Goal: Information Seeking & Learning: Learn about a topic

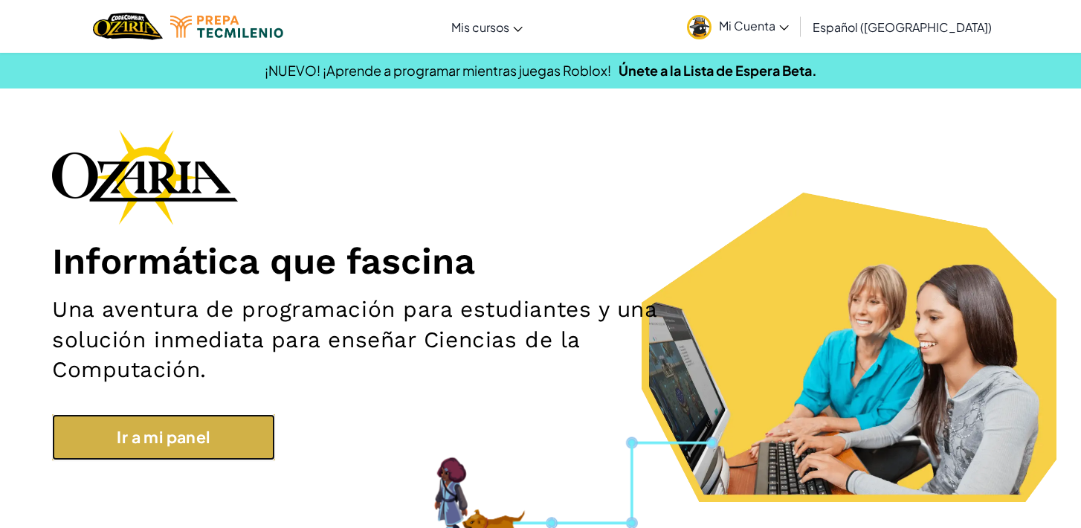
click at [150, 458] on link "Ir a mi panel" at bounding box center [163, 437] width 223 height 46
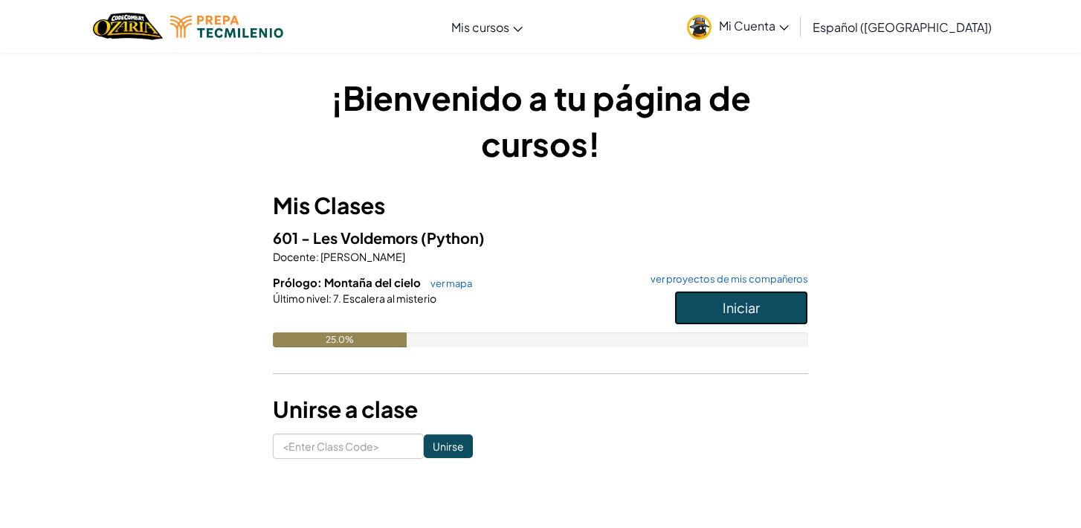
click at [786, 312] on button "Iniciar" at bounding box center [742, 308] width 134 height 34
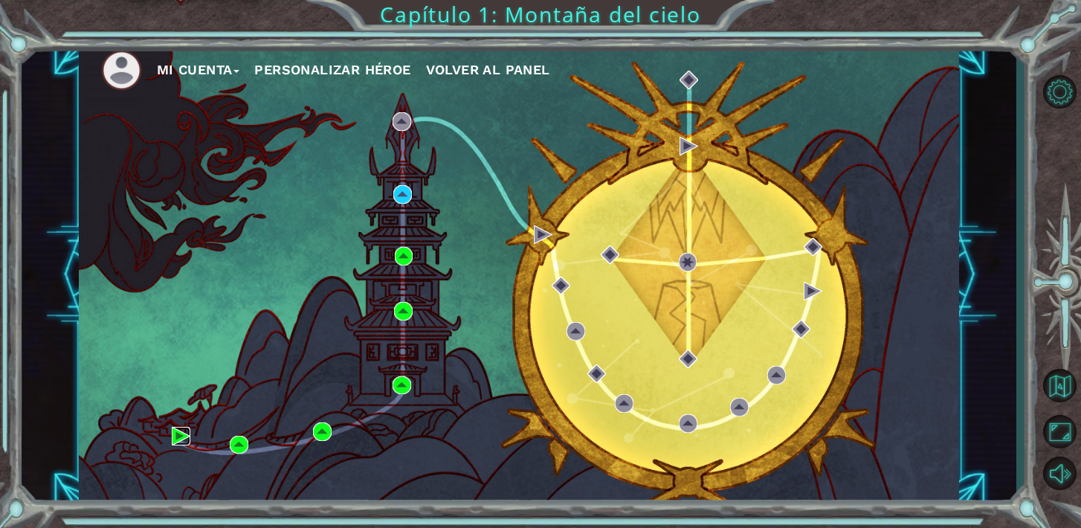
click at [182, 437] on img at bounding box center [181, 436] width 19 height 19
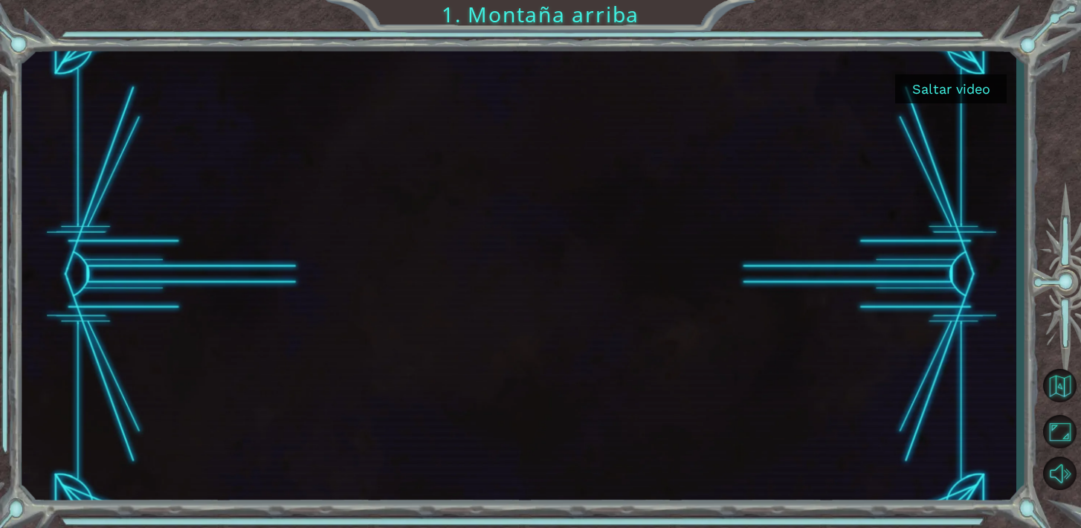
click at [948, 84] on button "Saltar video" at bounding box center [951, 88] width 112 height 29
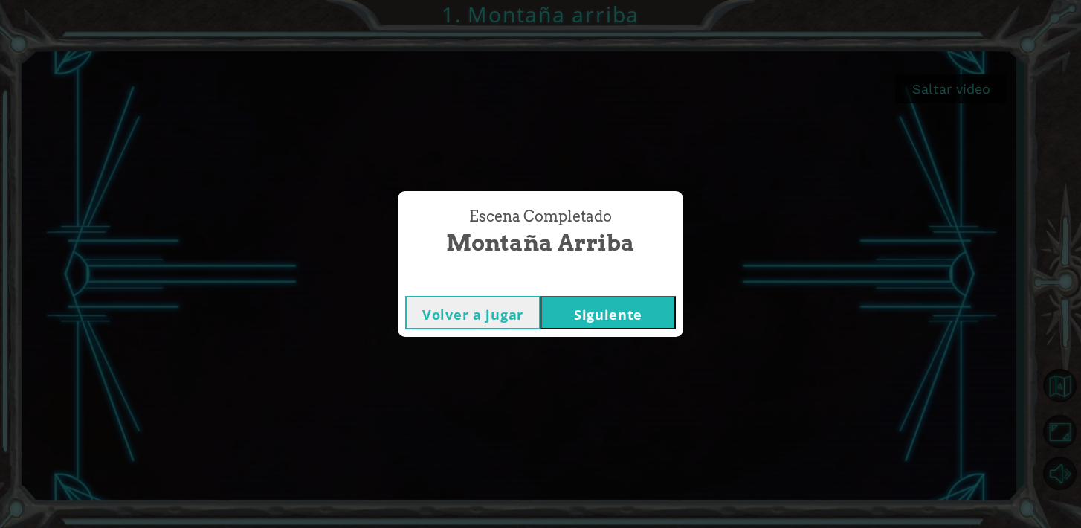
click at [623, 303] on button "Siguiente" at bounding box center [608, 312] width 135 height 33
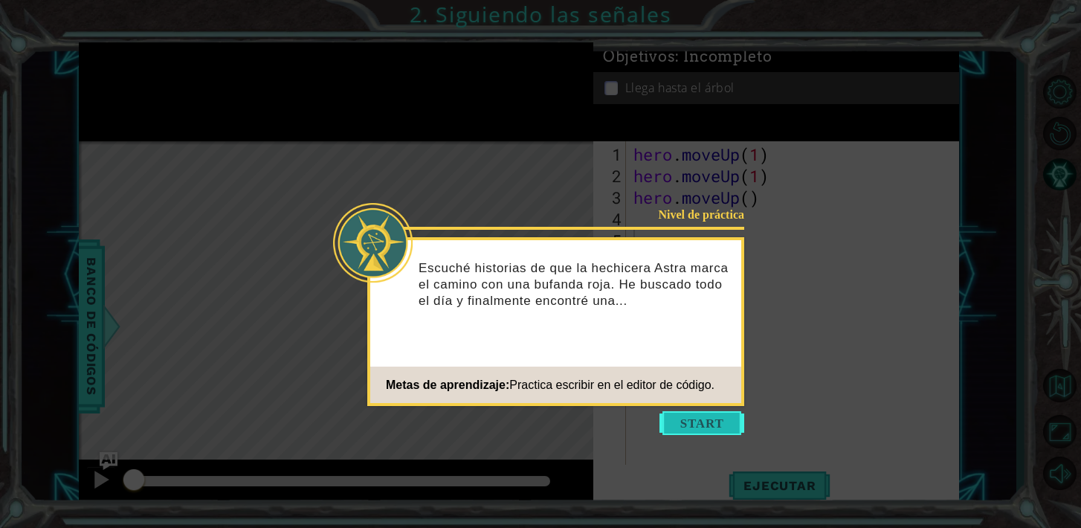
click at [678, 421] on button "Start" at bounding box center [702, 423] width 85 height 24
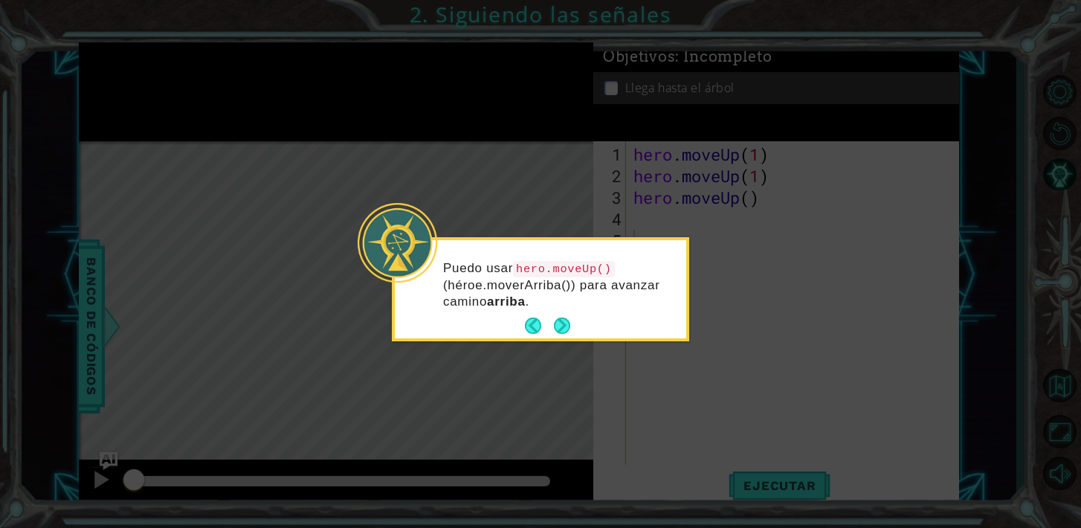
click at [560, 318] on button "Next" at bounding box center [562, 326] width 16 height 16
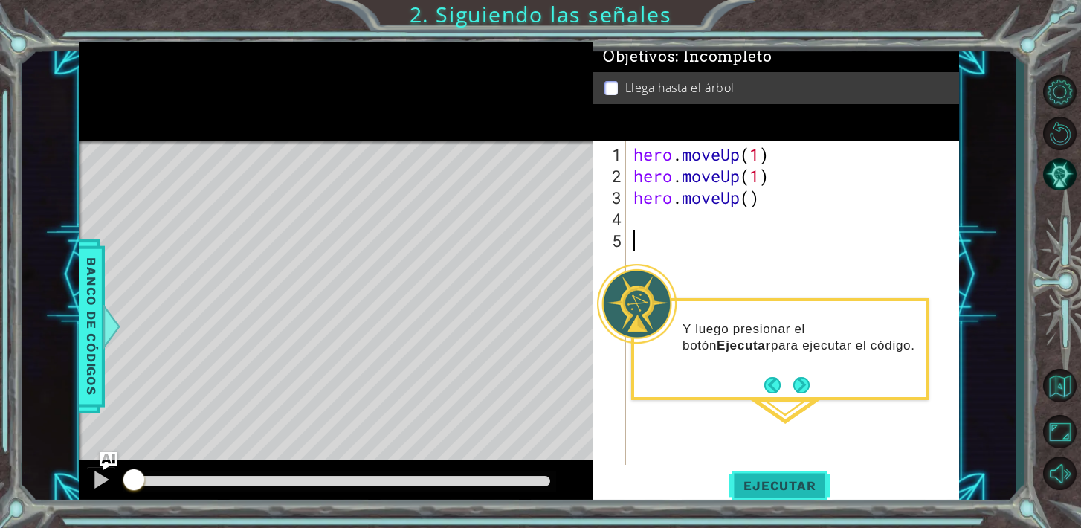
click at [749, 494] on button "Ejecutar" at bounding box center [780, 485] width 102 height 36
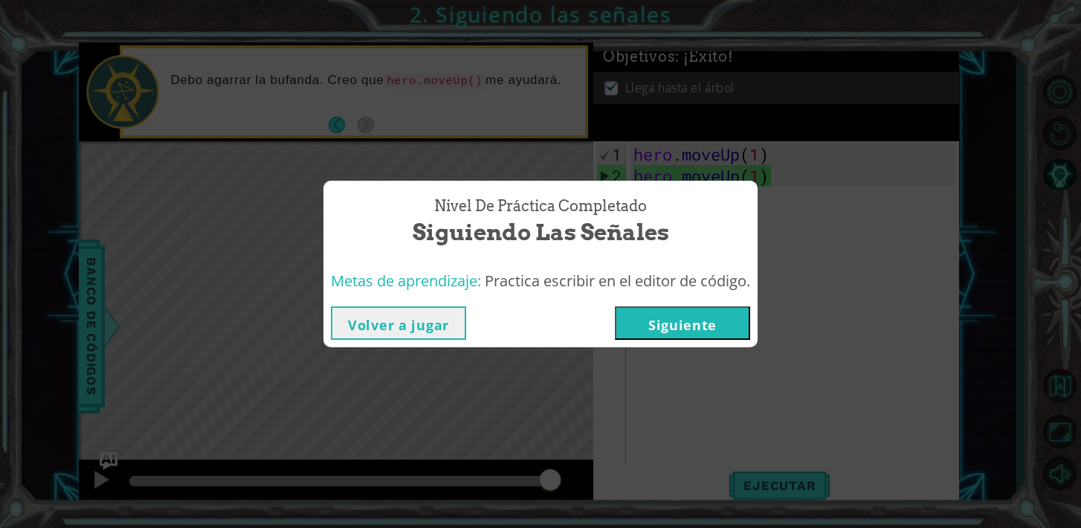
click at [675, 330] on button "Siguiente" at bounding box center [682, 322] width 135 height 33
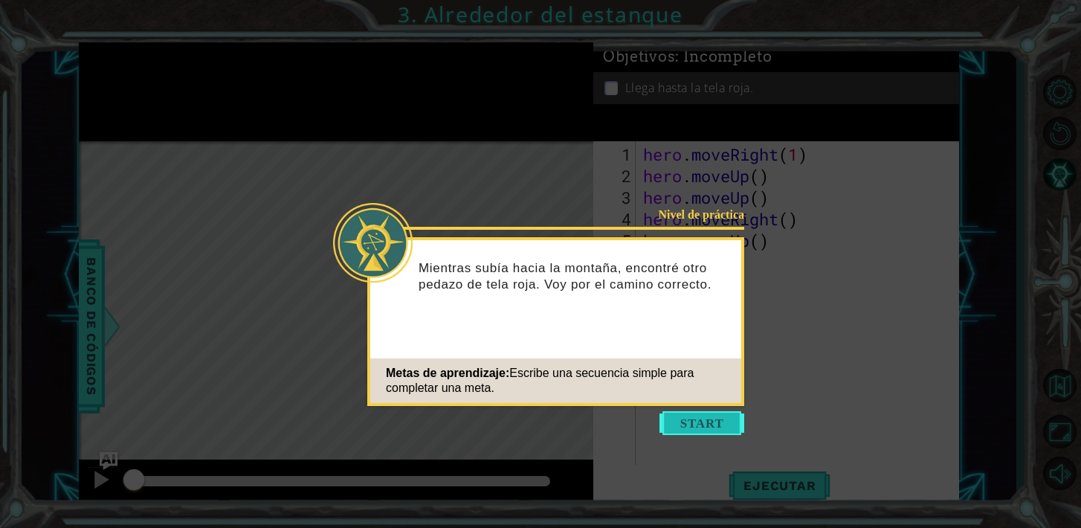
click at [689, 417] on button "Start" at bounding box center [702, 423] width 85 height 24
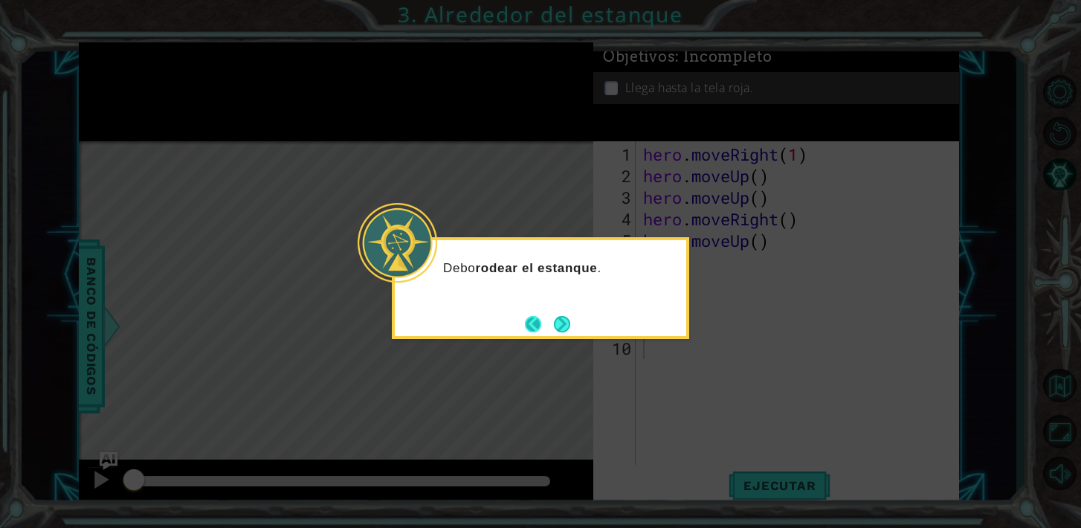
click at [536, 321] on button "Back" at bounding box center [539, 324] width 29 height 16
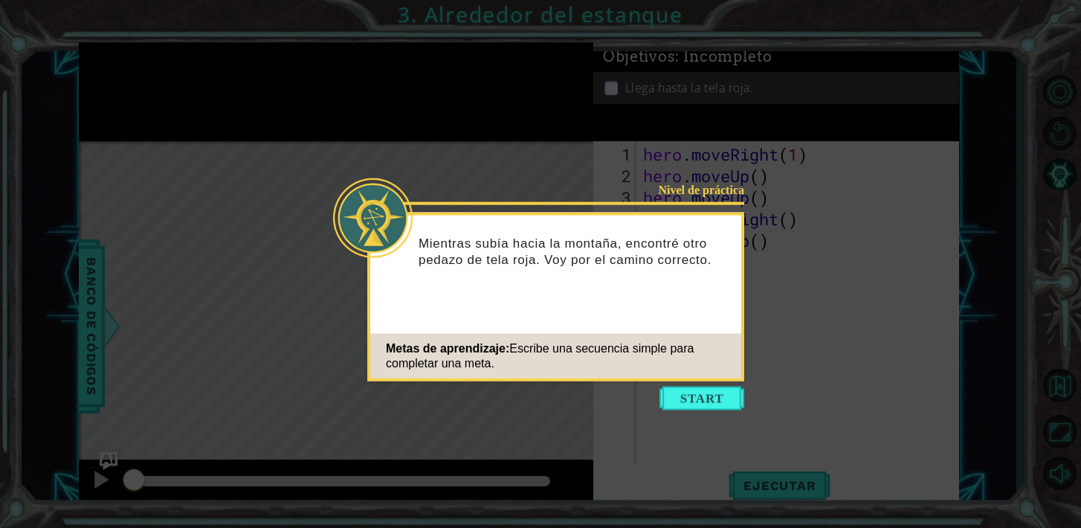
click at [472, 154] on icon at bounding box center [540, 264] width 1081 height 528
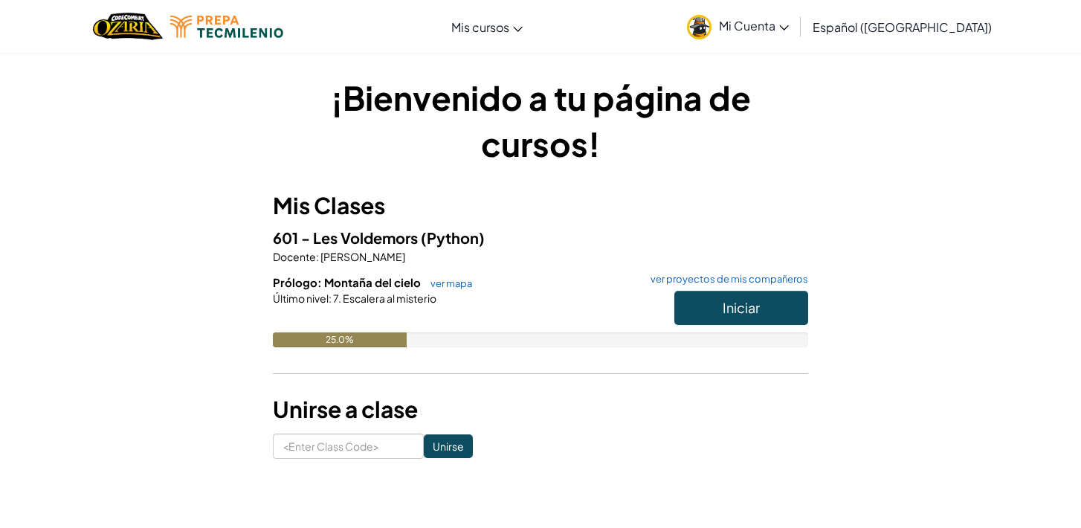
click at [400, 296] on span "Escalera al misterio" at bounding box center [388, 298] width 95 height 13
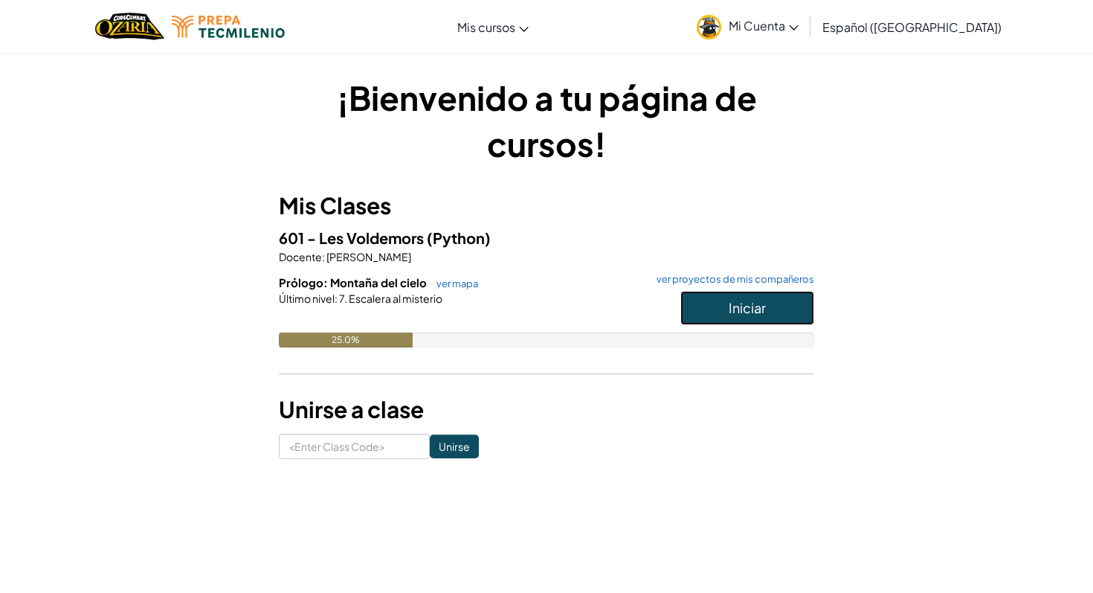
click at [705, 314] on button "Iniciar" at bounding box center [748, 308] width 134 height 34
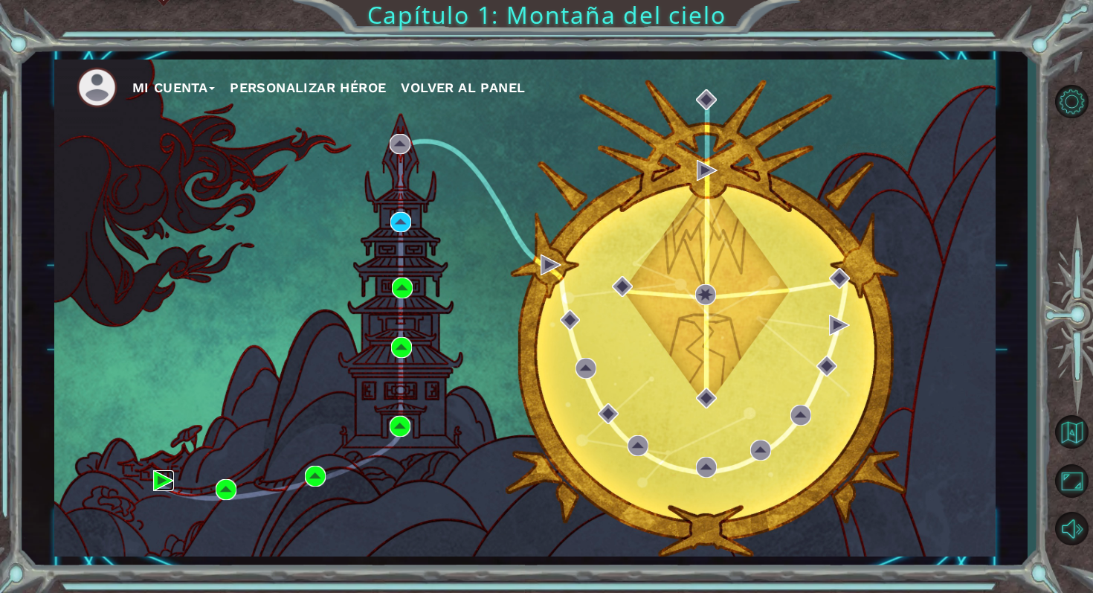
click at [158, 486] on img at bounding box center [163, 480] width 21 height 21
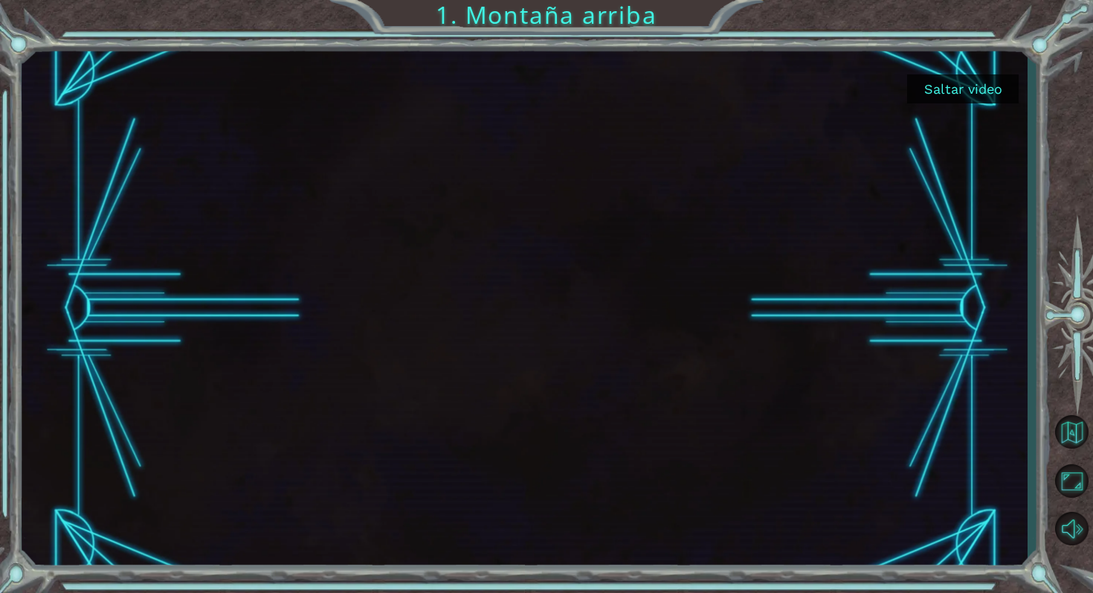
click at [978, 92] on button "Saltar video" at bounding box center [963, 88] width 112 height 29
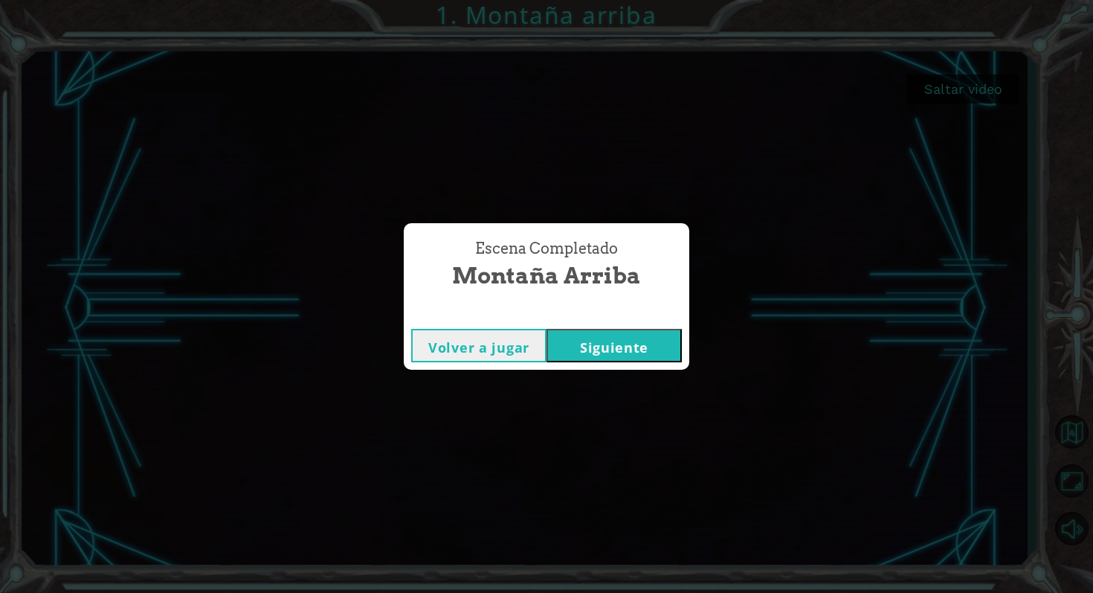
click at [624, 356] on button "Siguiente" at bounding box center [614, 345] width 135 height 33
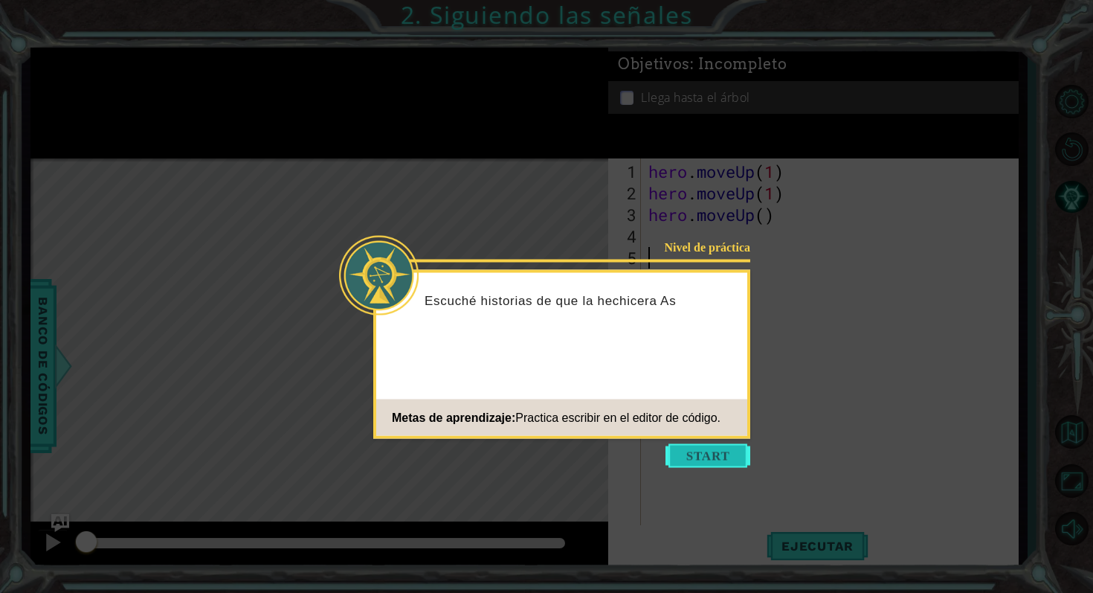
click at [708, 463] on button "Start" at bounding box center [708, 456] width 85 height 24
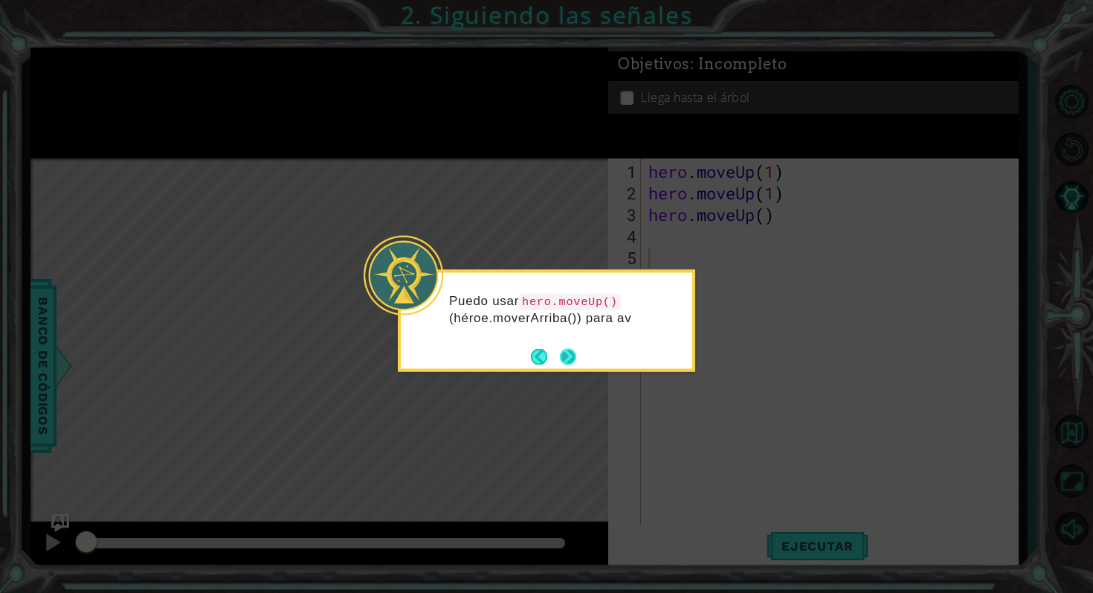
click at [563, 361] on button "Next" at bounding box center [568, 356] width 16 height 16
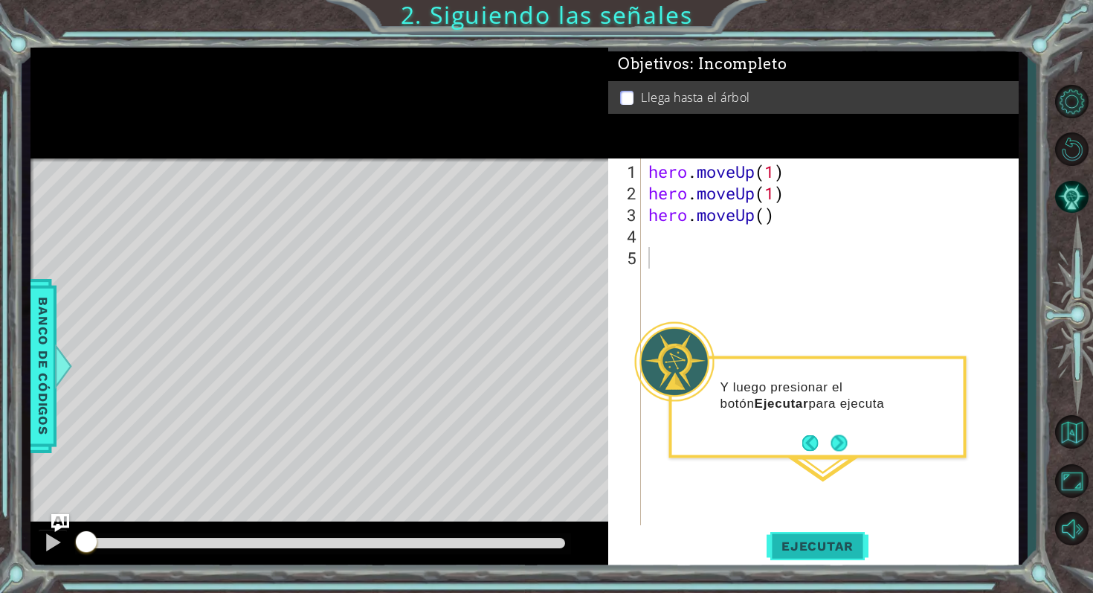
click at [817, 527] on span "Ejecutar" at bounding box center [818, 545] width 102 height 15
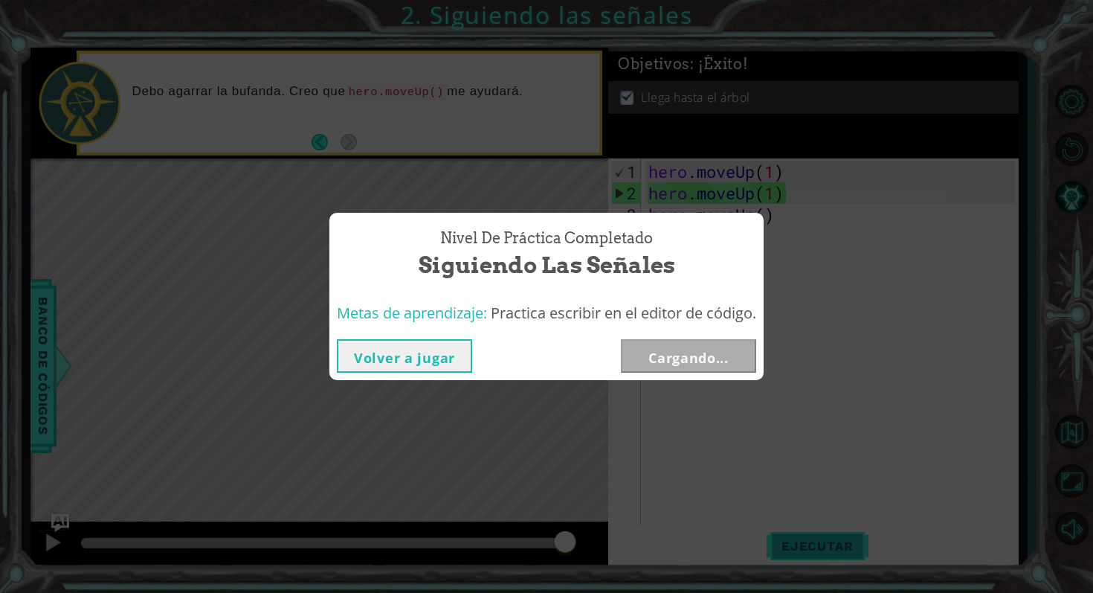
click at [817, 527] on div "Nivel de práctica Completado Siguiendo las señales Metas de aprendizaje: Practi…" at bounding box center [546, 296] width 1093 height 593
click at [718, 352] on button "Siguiente" at bounding box center [688, 355] width 135 height 33
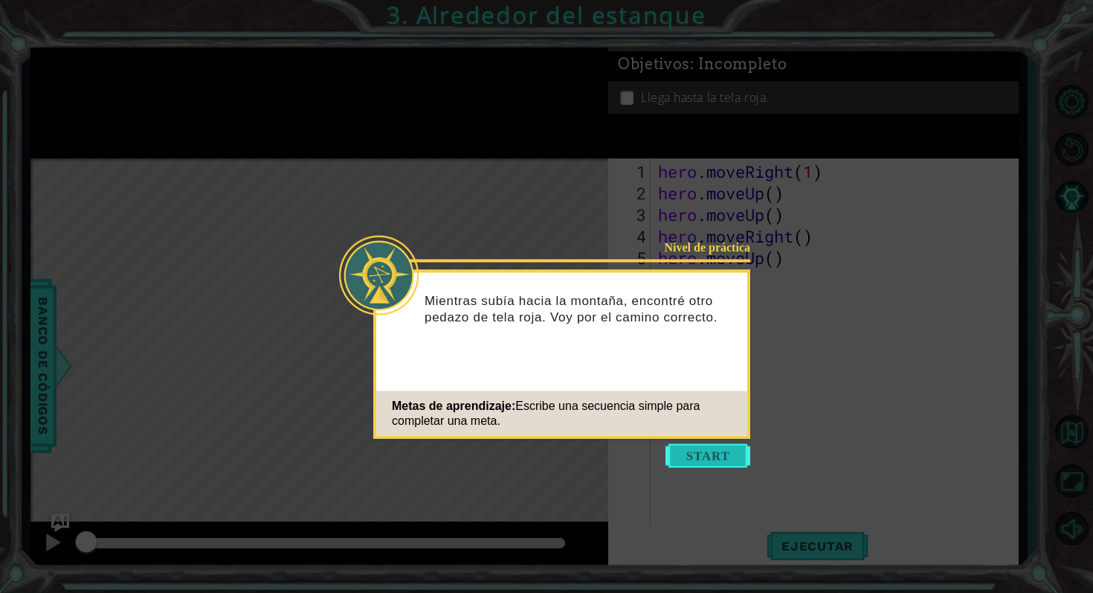
click at [707, 451] on button "Start" at bounding box center [708, 456] width 85 height 24
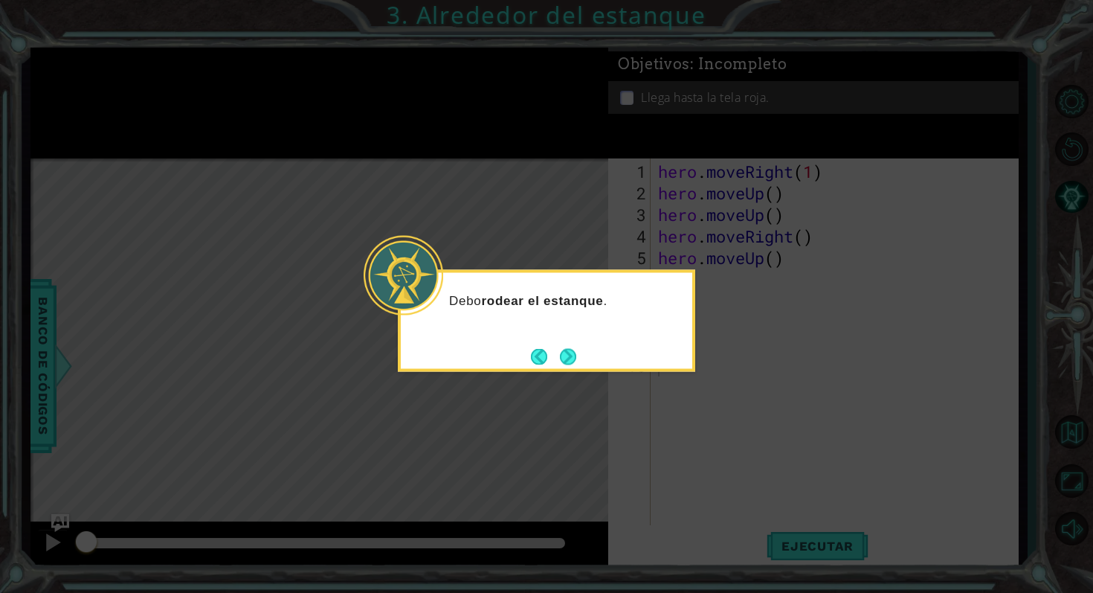
click at [576, 344] on div "Debo rodear el estanque ." at bounding box center [546, 321] width 297 height 102
click at [573, 350] on button "Next" at bounding box center [568, 356] width 16 height 16
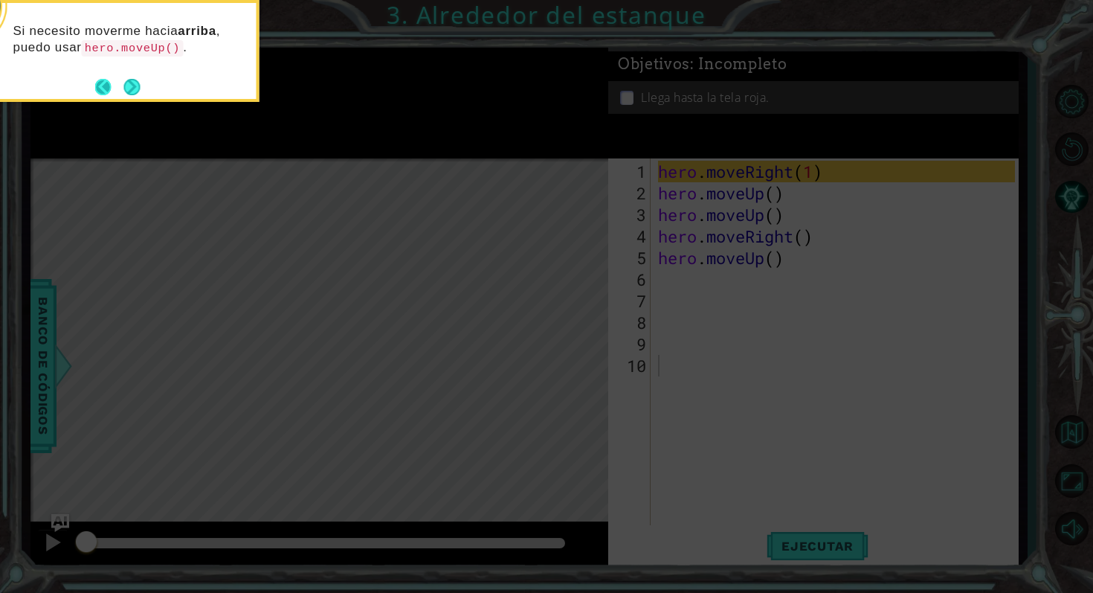
click at [123, 82] on button "Next" at bounding box center [131, 87] width 16 height 16
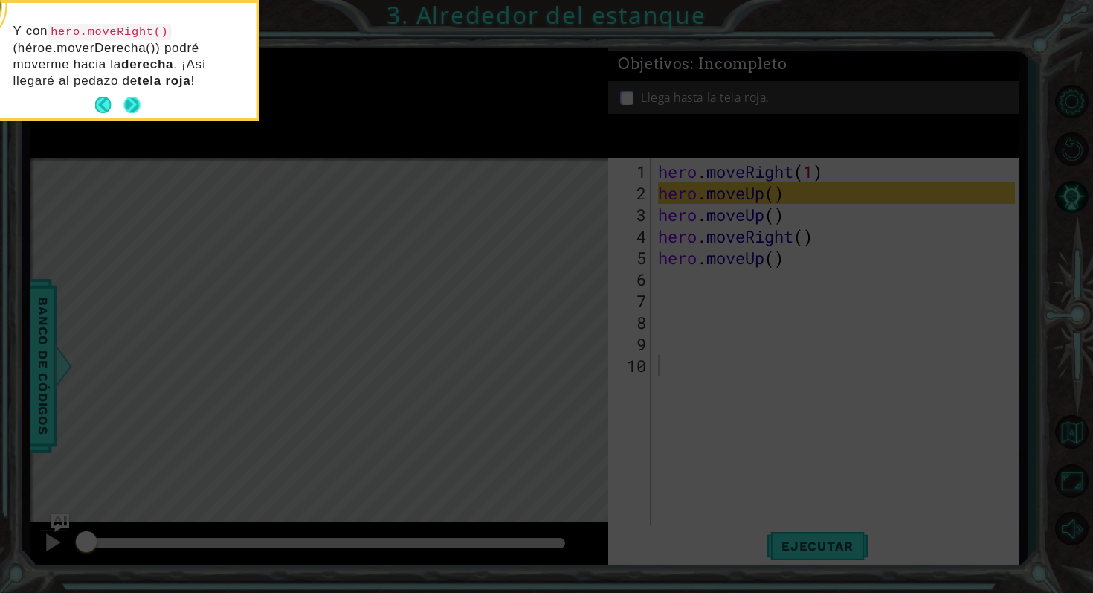
click at [138, 97] on button "Next" at bounding box center [132, 105] width 16 height 16
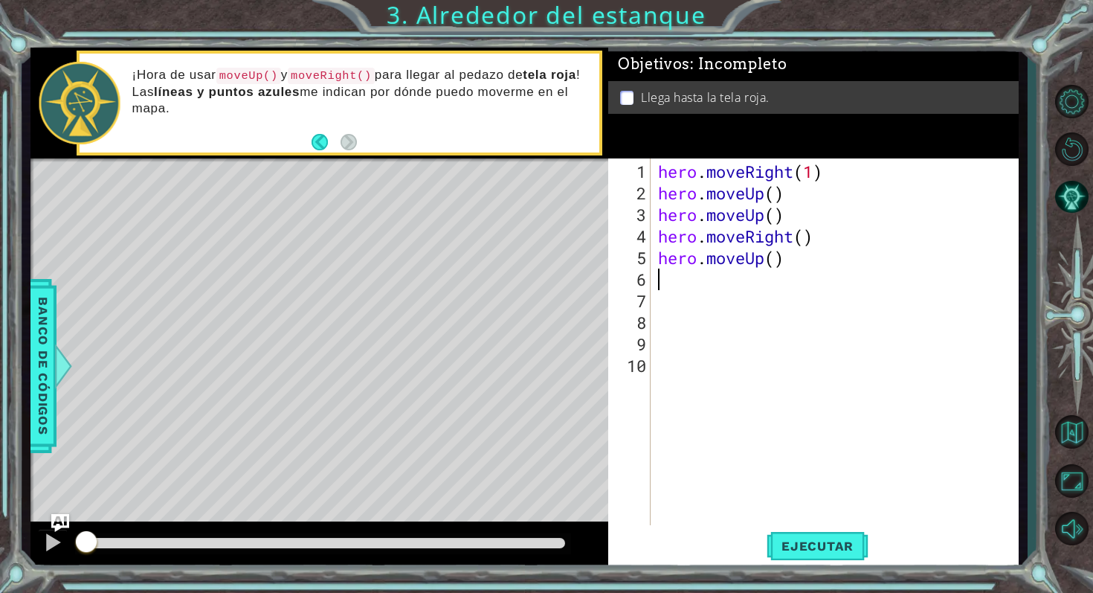
click at [681, 283] on div "hero . moveRight ( 1 ) hero . moveUp ( ) hero . moveUp ( ) hero . moveRight ( )…" at bounding box center [838, 366] width 367 height 410
click at [840, 527] on button "Ejecutar" at bounding box center [818, 545] width 102 height 41
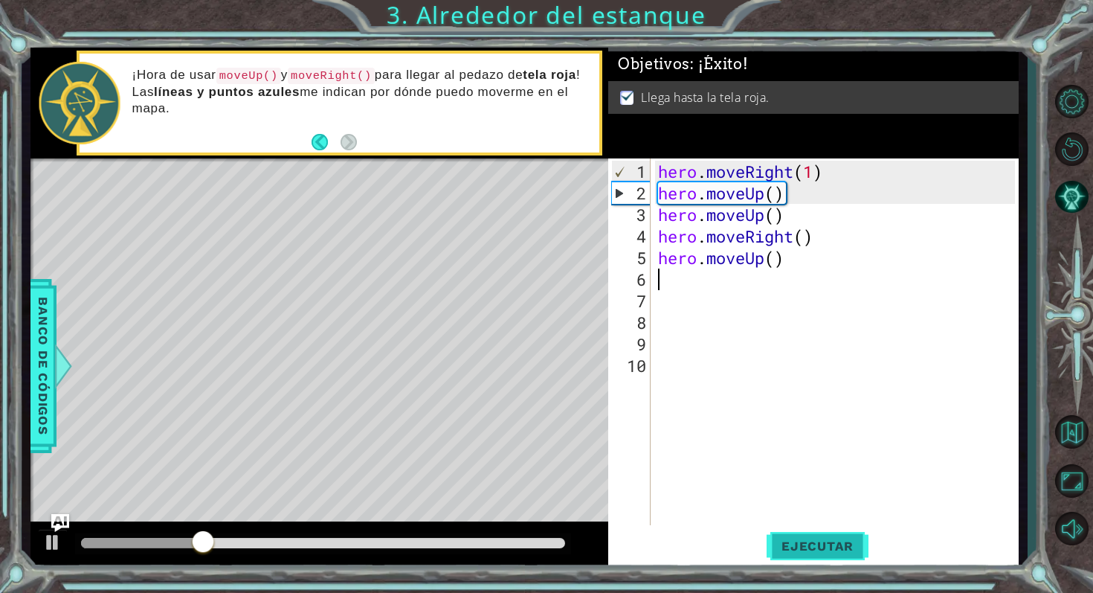
click at [825, 527] on span "Ejecutar" at bounding box center [818, 545] width 102 height 15
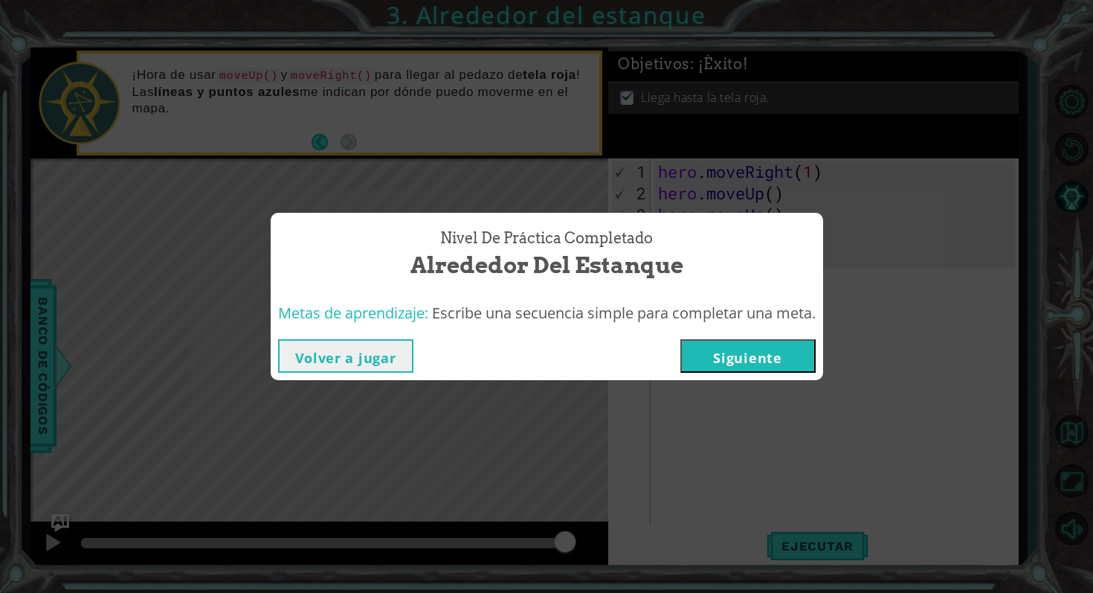
click at [779, 370] on button "Siguiente" at bounding box center [748, 355] width 135 height 33
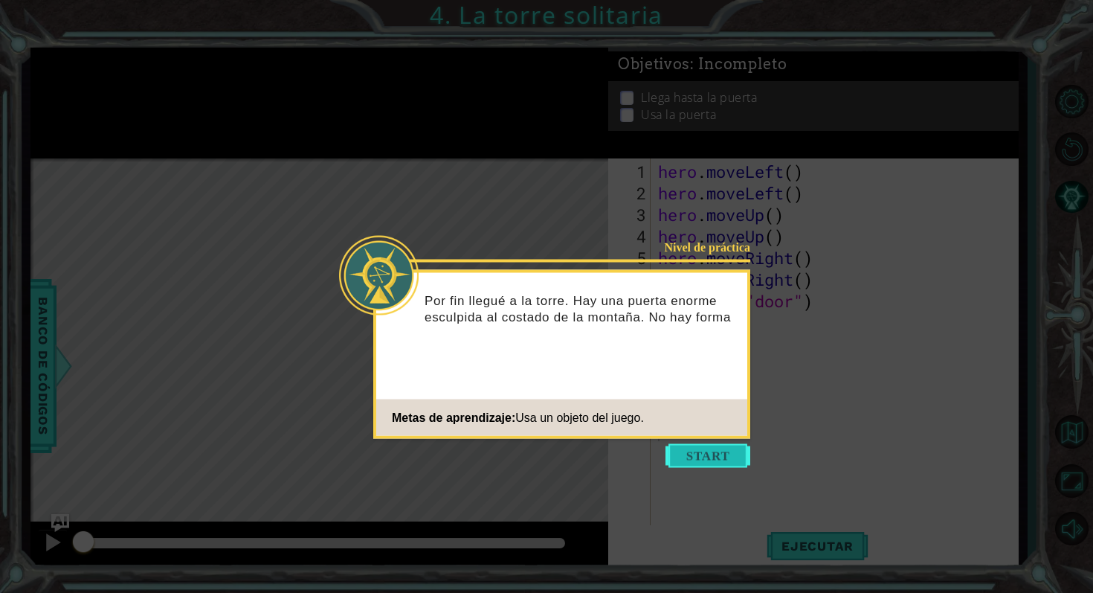
click at [724, 448] on button "Start" at bounding box center [708, 456] width 85 height 24
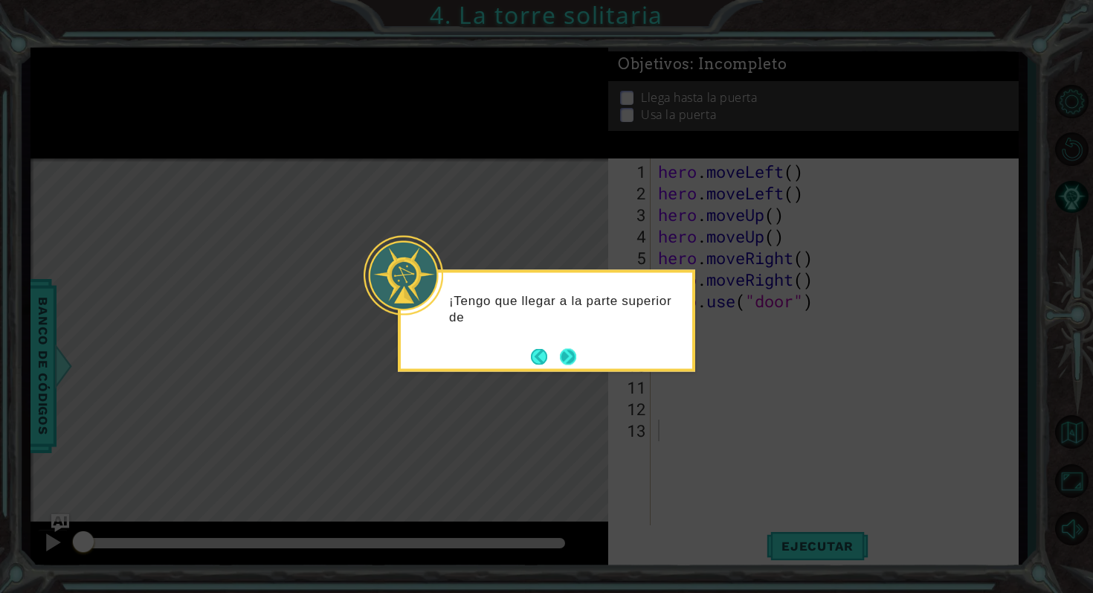
click at [574, 353] on button "Next" at bounding box center [568, 356] width 16 height 16
click at [576, 354] on button "Next" at bounding box center [568, 356] width 16 height 16
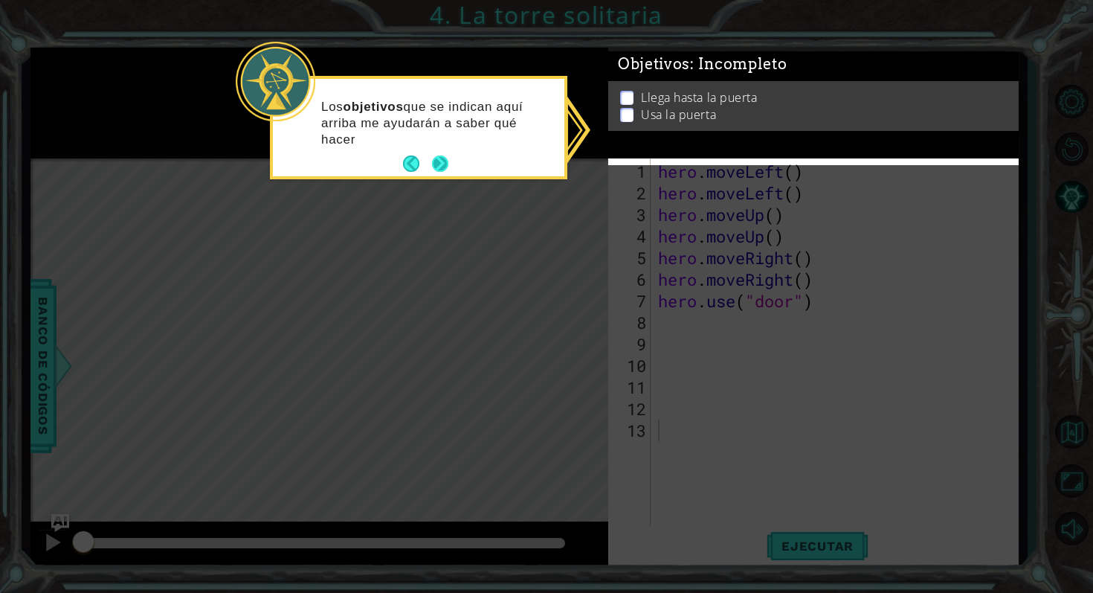
click at [443, 169] on button "Next" at bounding box center [440, 163] width 16 height 16
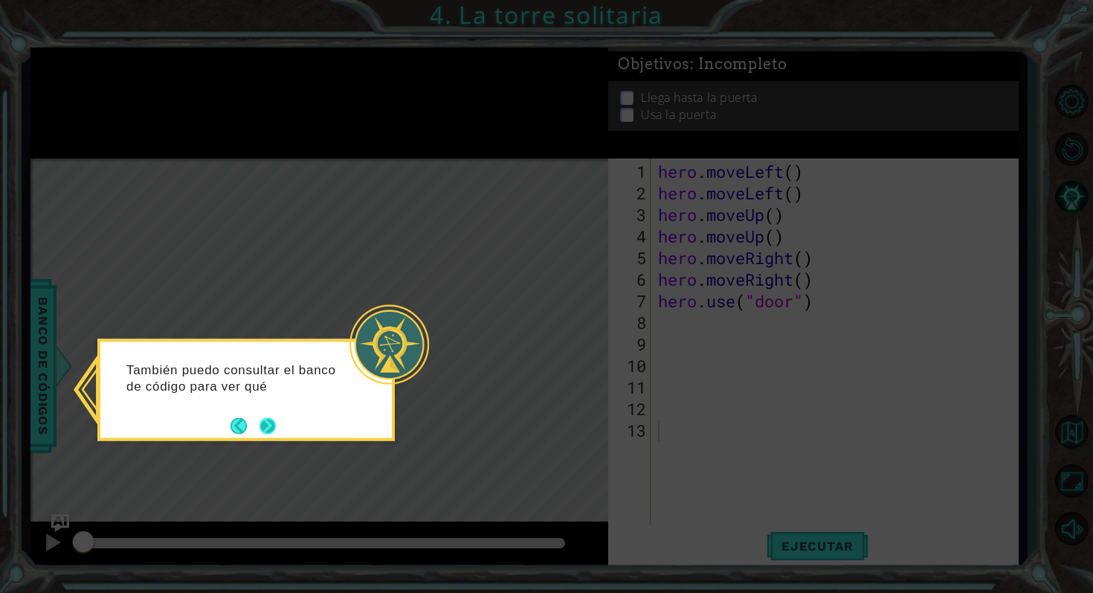
click at [265, 418] on button "Next" at bounding box center [268, 425] width 16 height 16
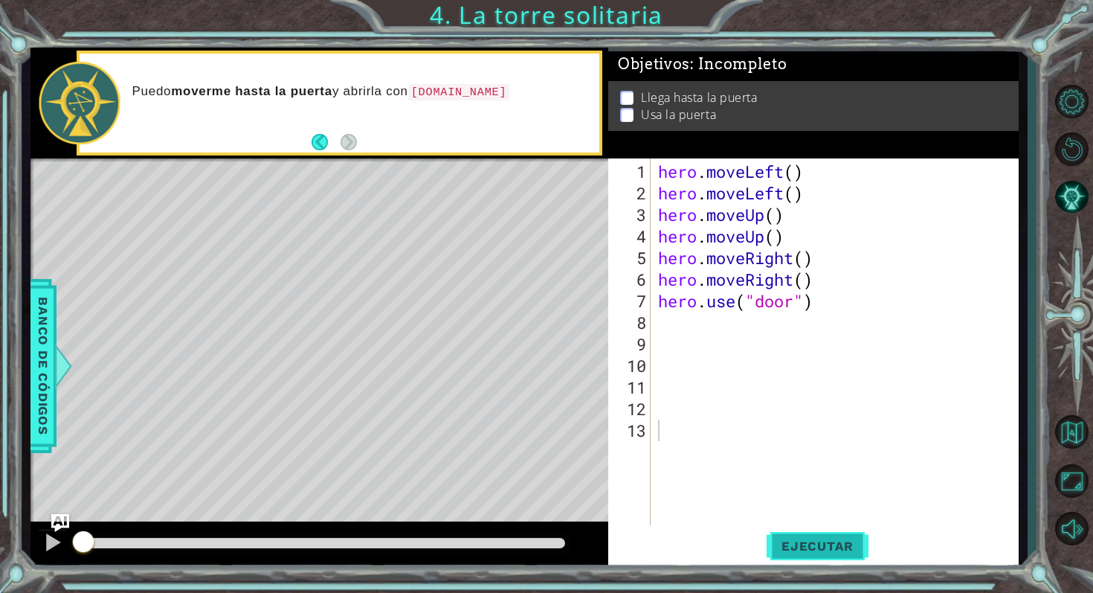
click at [841, 527] on span "Ejecutar" at bounding box center [818, 545] width 102 height 15
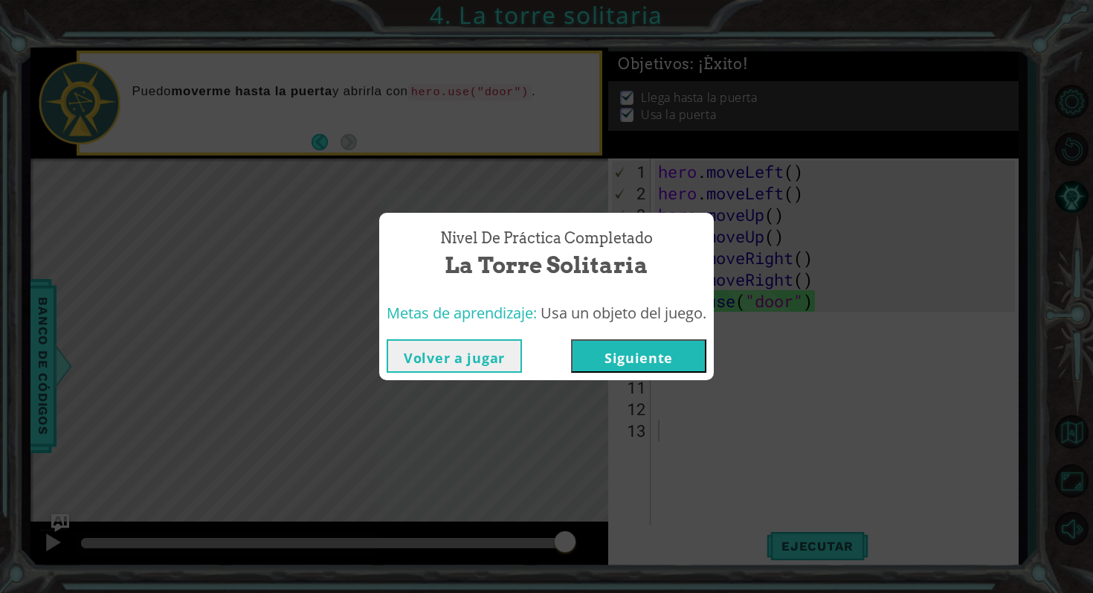
click at [653, 346] on button "Siguiente" at bounding box center [638, 355] width 135 height 33
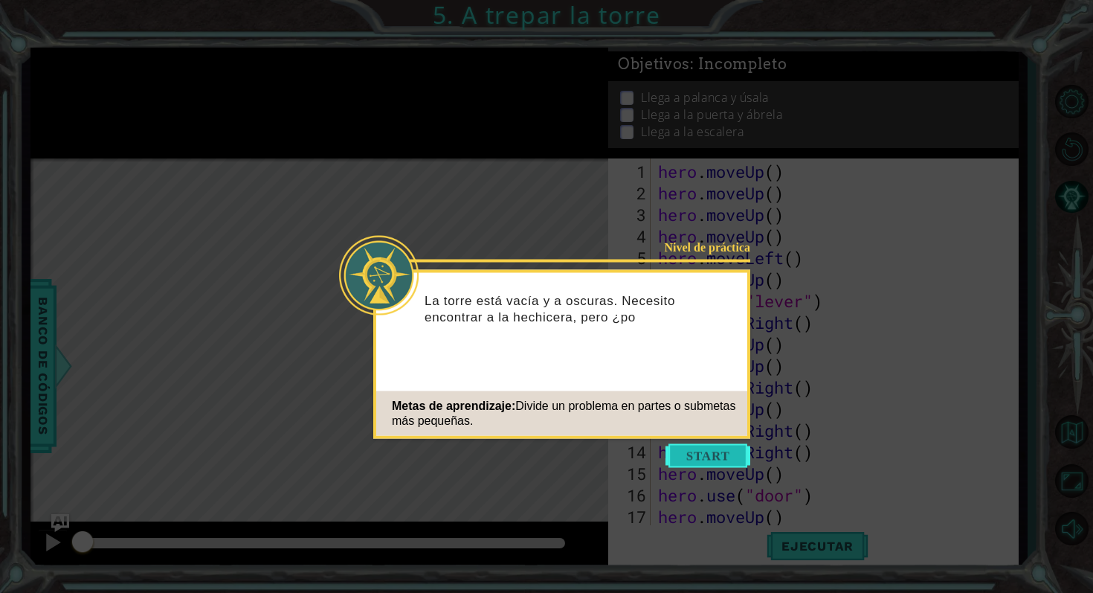
click at [695, 448] on button "Start" at bounding box center [708, 456] width 85 height 24
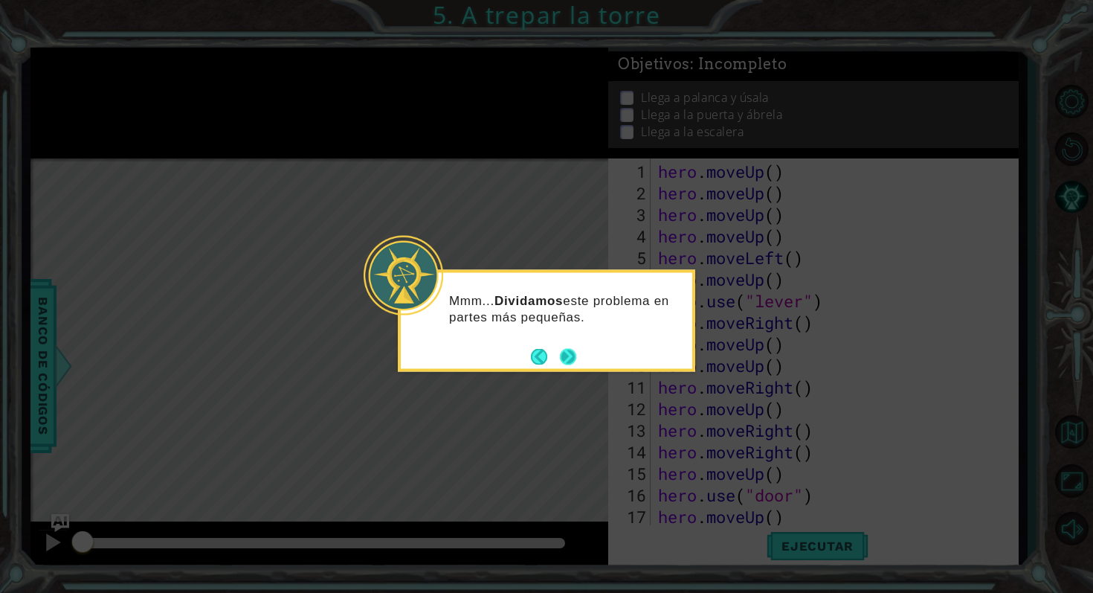
click at [575, 354] on button "Next" at bounding box center [568, 356] width 16 height 16
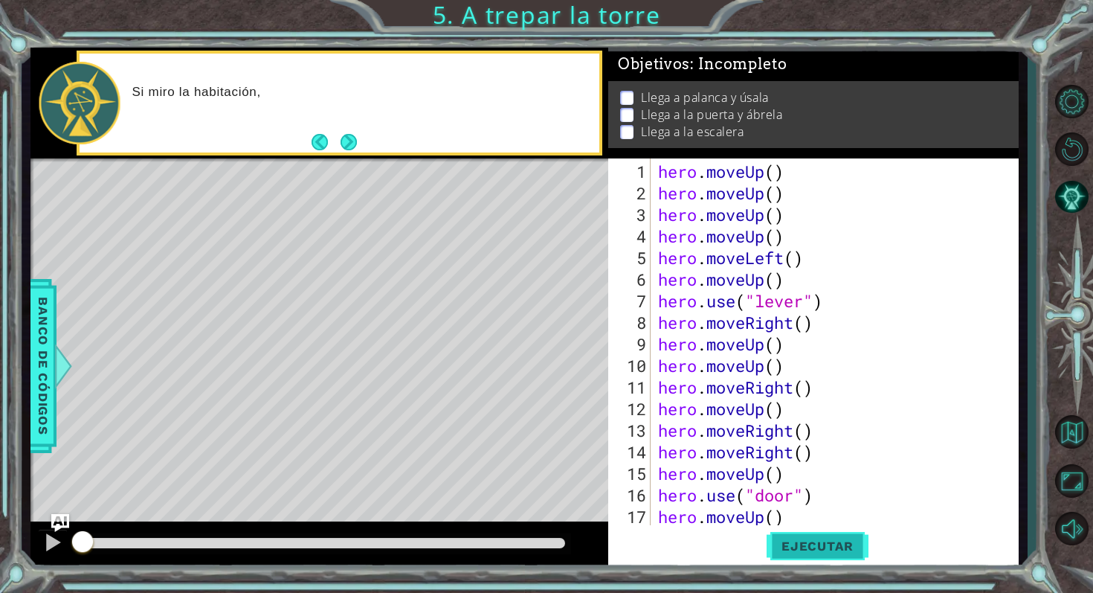
click at [800, 527] on button "Ejecutar" at bounding box center [818, 545] width 102 height 41
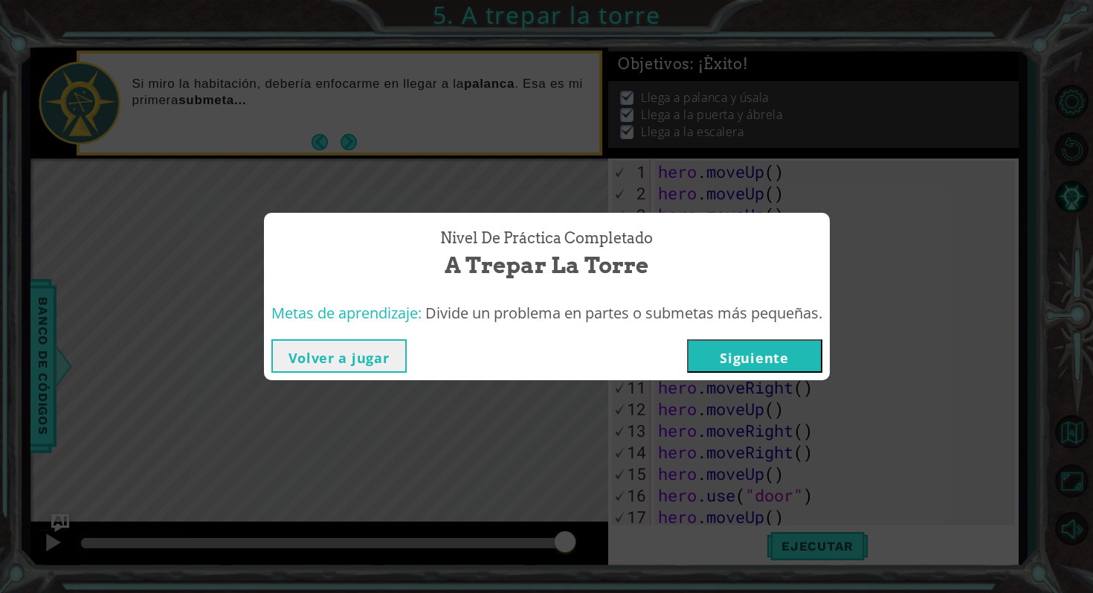
click at [750, 365] on button "Siguiente" at bounding box center [754, 355] width 135 height 33
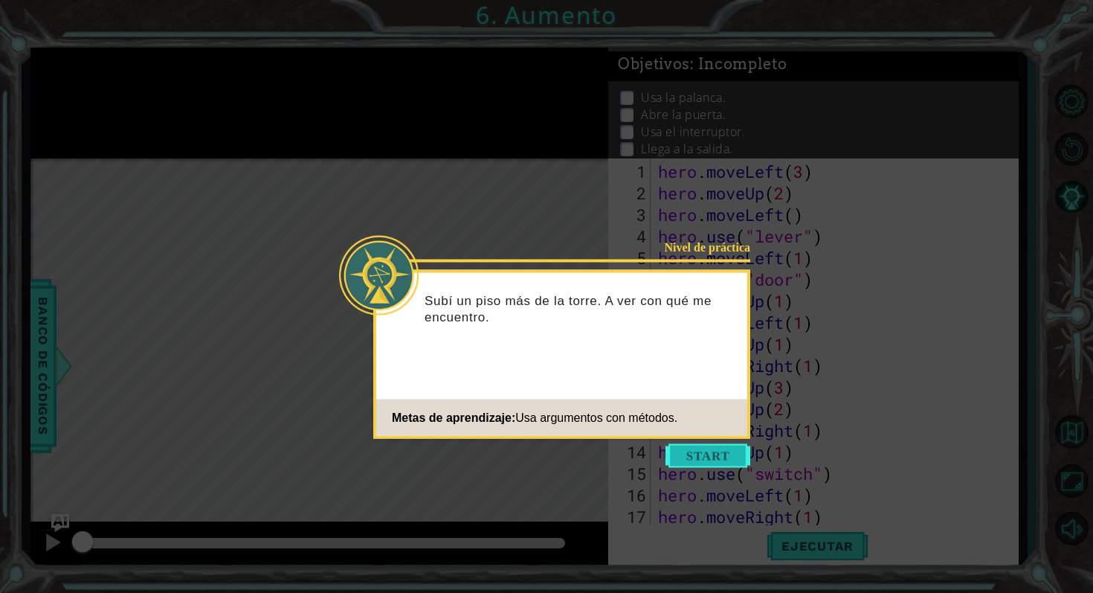
click at [715, 459] on button "Start" at bounding box center [708, 456] width 85 height 24
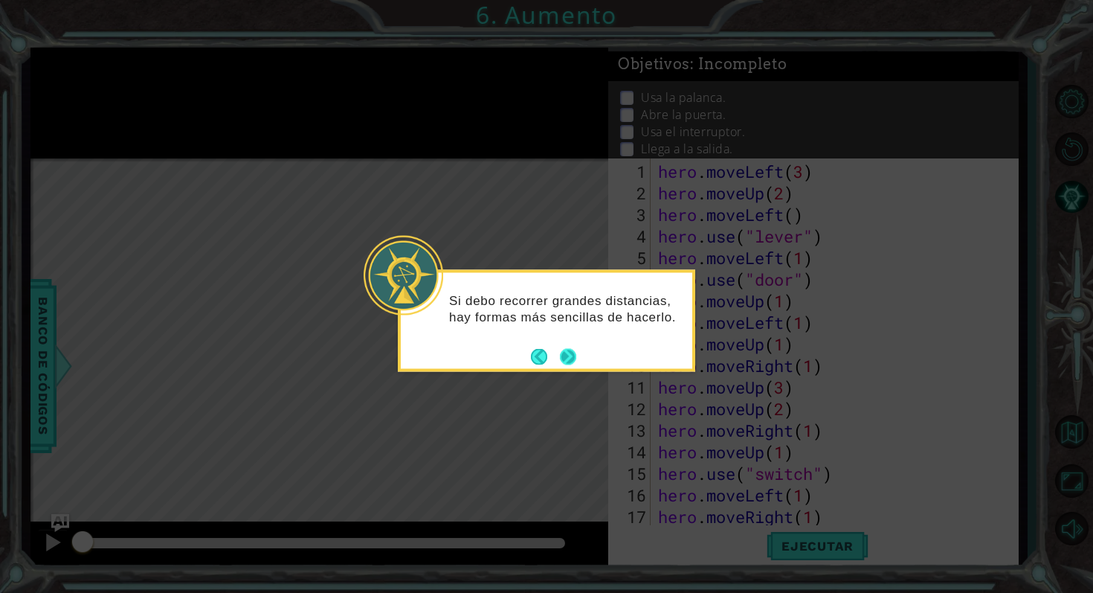
click at [562, 356] on button "Next" at bounding box center [568, 356] width 16 height 16
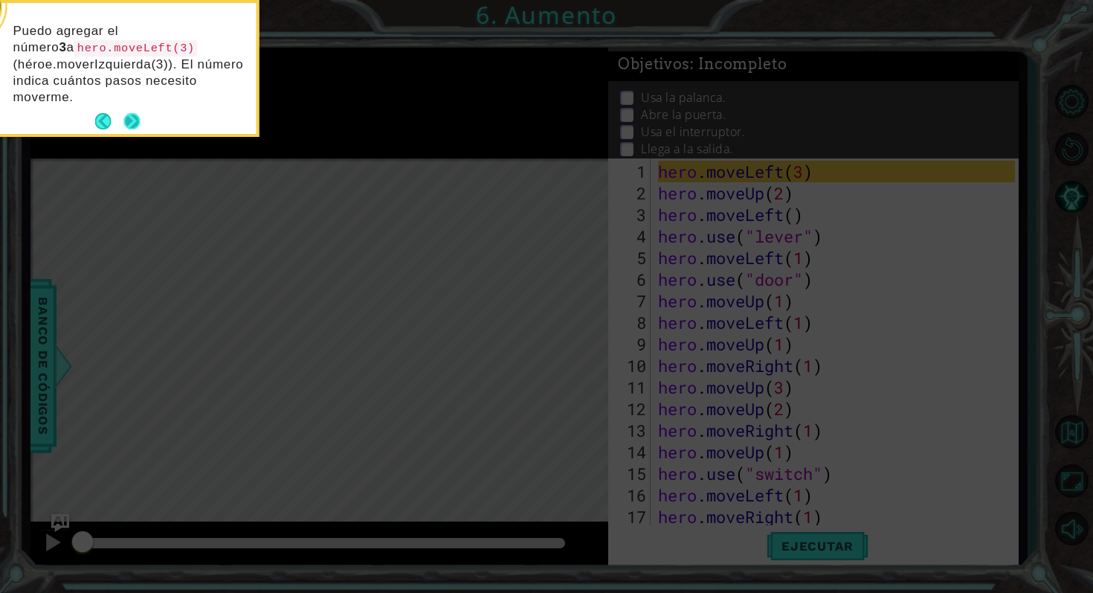
click at [135, 116] on button "Next" at bounding box center [131, 121] width 16 height 16
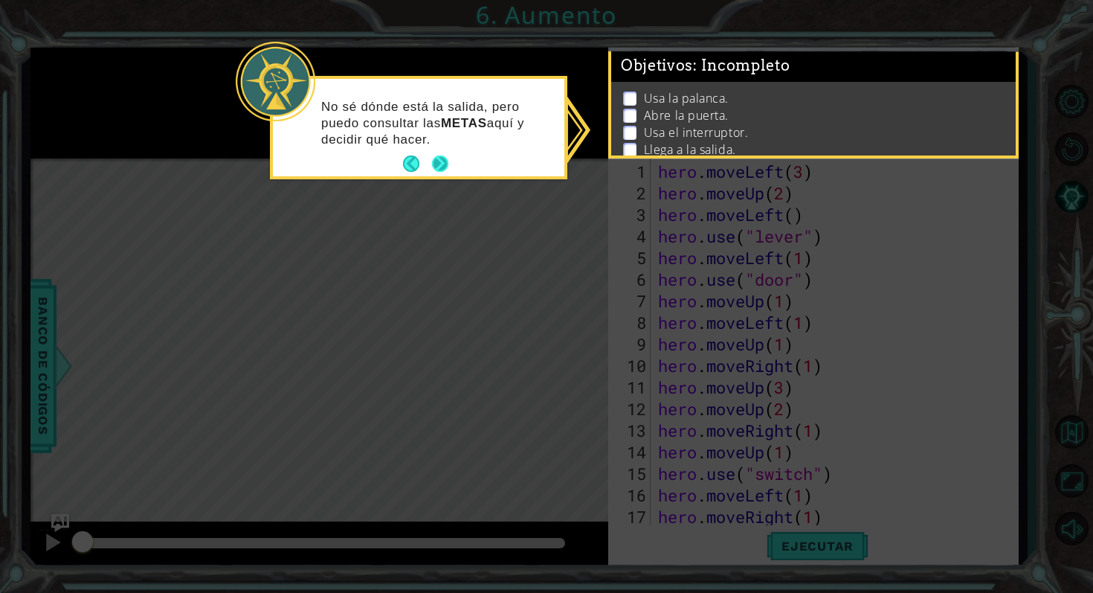
click at [438, 155] on button "Next" at bounding box center [440, 163] width 16 height 16
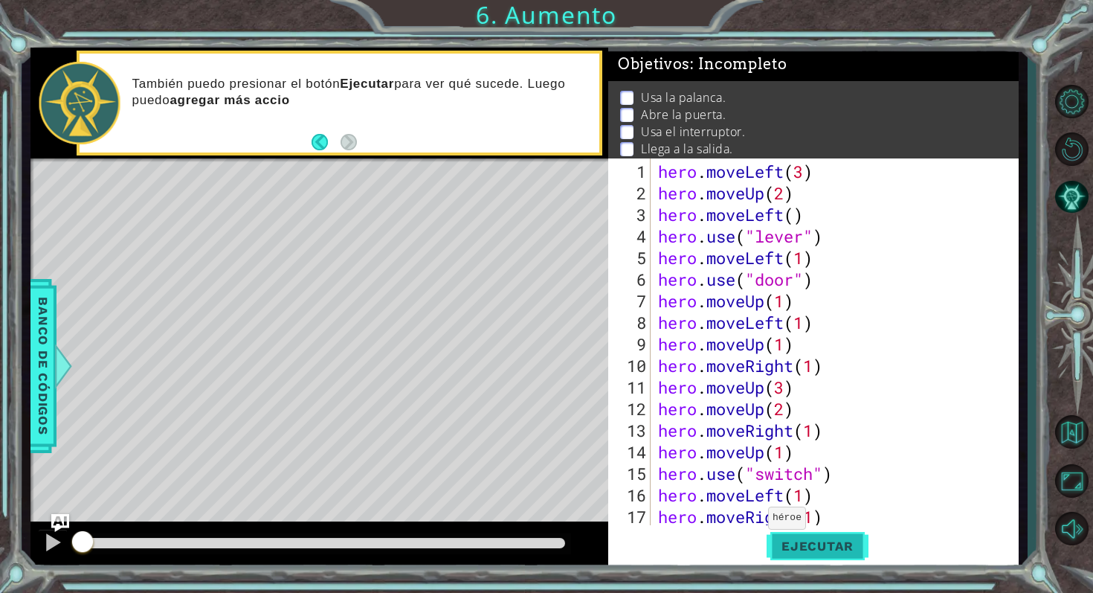
click at [790, 527] on span "Ejecutar" at bounding box center [818, 545] width 102 height 15
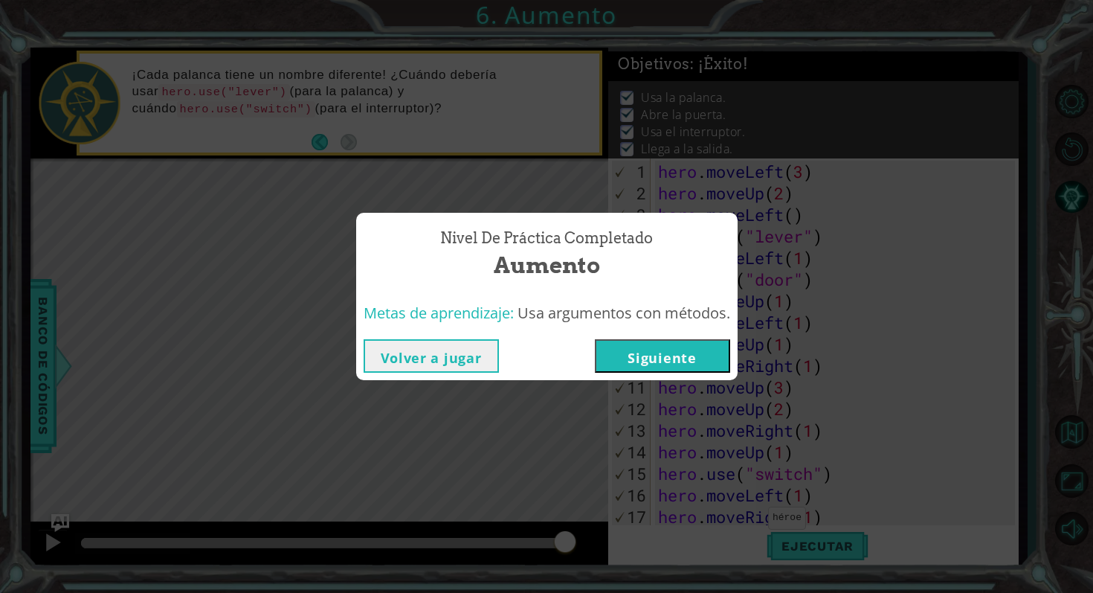
click at [694, 382] on div "Nivel de práctica Completado Aumento Metas de aprendizaje: Usa argumentos con m…" at bounding box center [546, 296] width 1093 height 593
click at [700, 355] on button "Siguiente" at bounding box center [662, 355] width 135 height 33
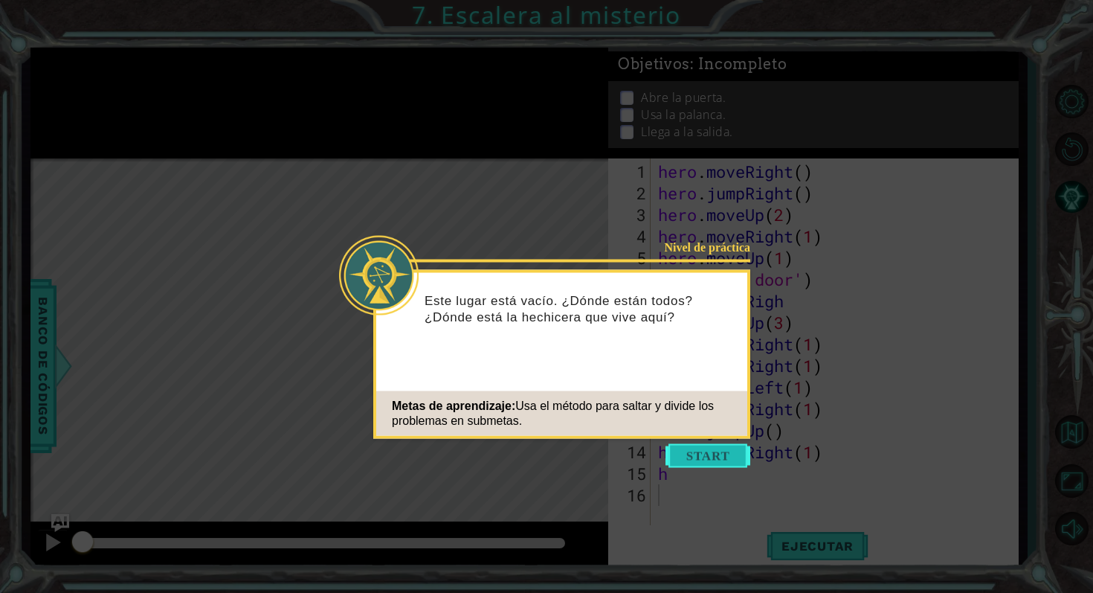
click at [739, 451] on button "Start" at bounding box center [708, 456] width 85 height 24
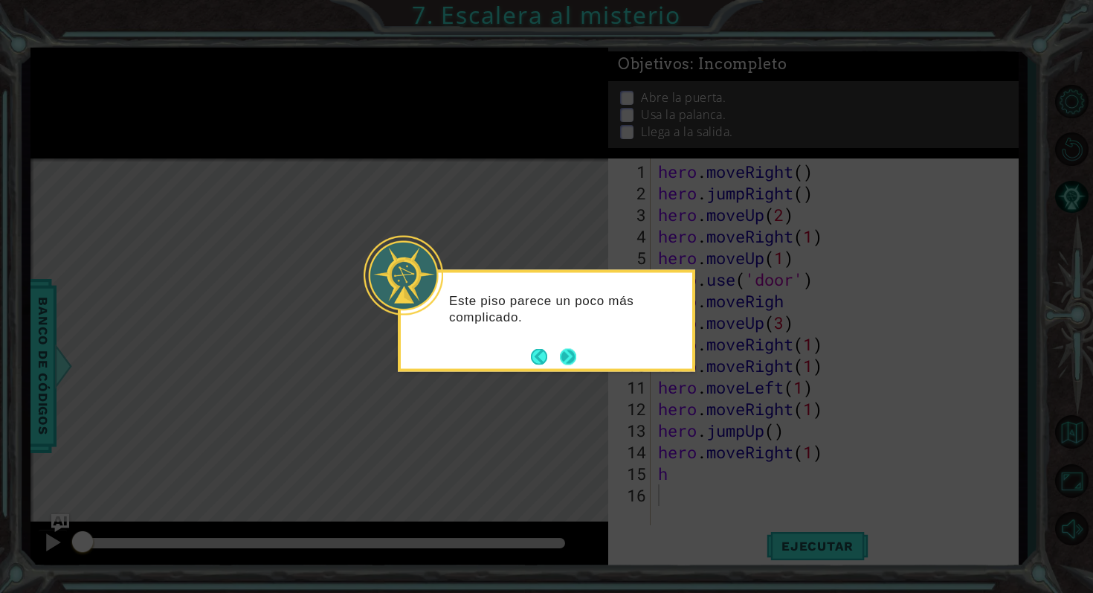
click at [563, 358] on button "Next" at bounding box center [568, 356] width 16 height 16
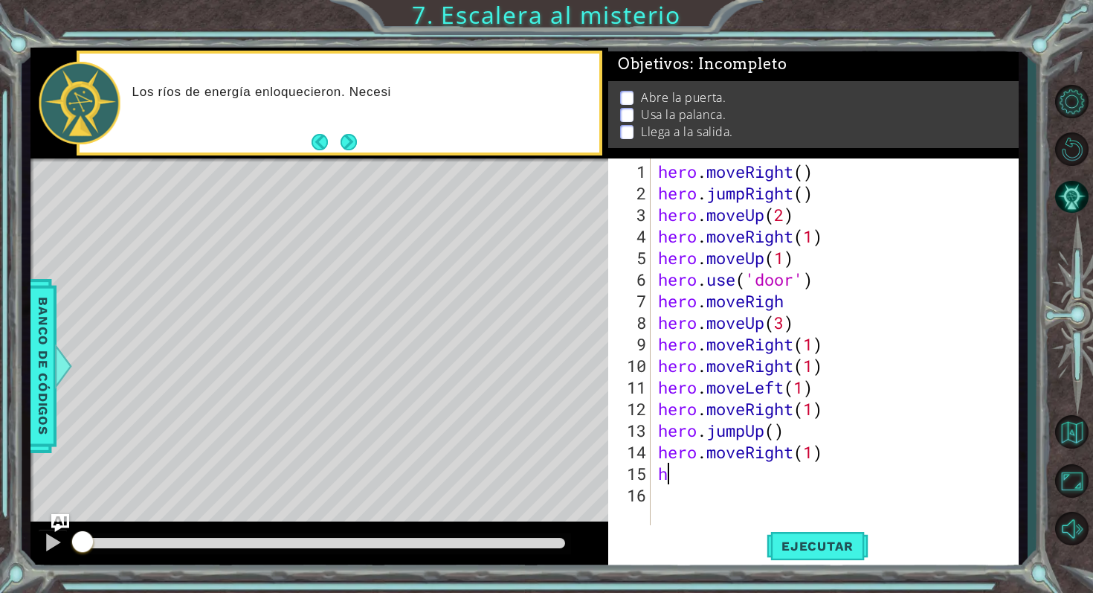
click at [681, 480] on div "hero . moveRight ( ) hero . jumpRight ( ) hero . moveUp ( 2 ) hero . moveRight …" at bounding box center [838, 366] width 367 height 410
type textarea "h"
click at [795, 527] on span "Ejecutar" at bounding box center [818, 545] width 102 height 15
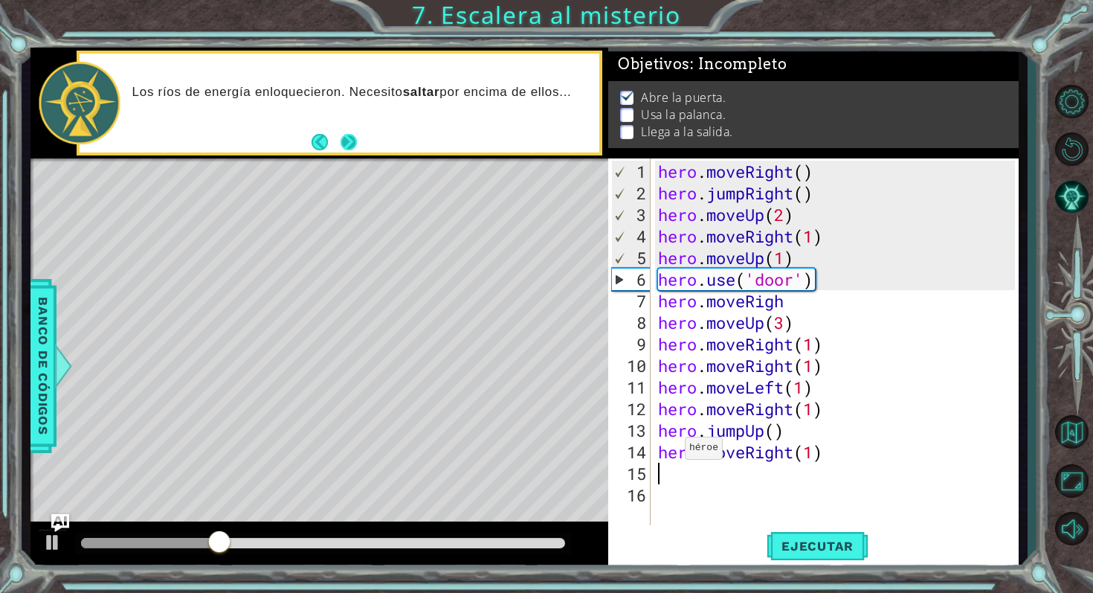
click at [356, 140] on button "Next" at bounding box center [349, 142] width 16 height 16
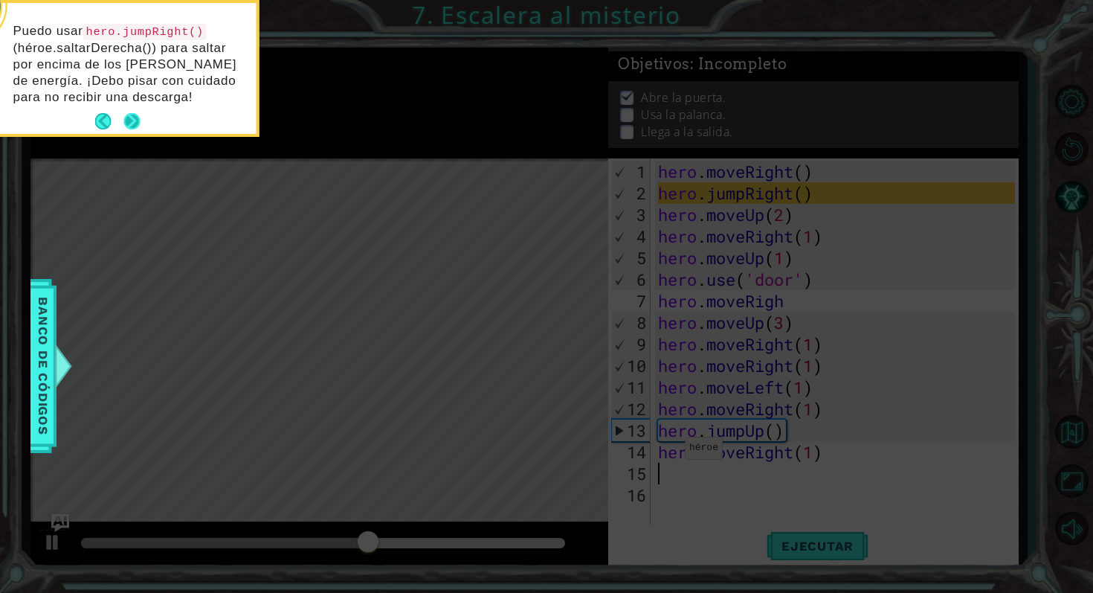
click at [132, 120] on button "Next" at bounding box center [131, 121] width 16 height 16
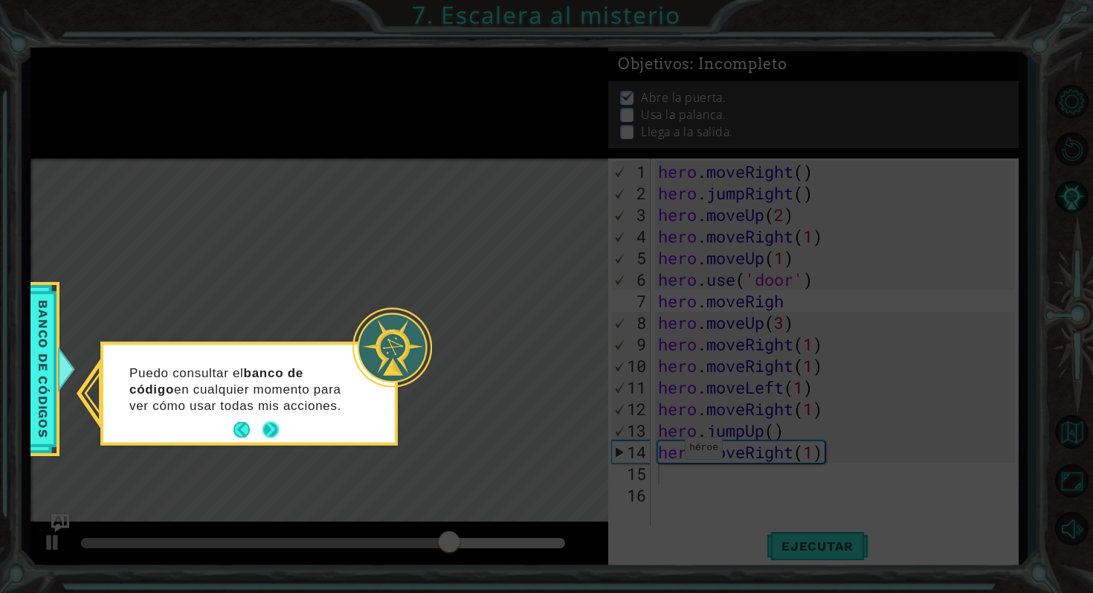
click at [279, 438] on button "Next" at bounding box center [271, 430] width 16 height 16
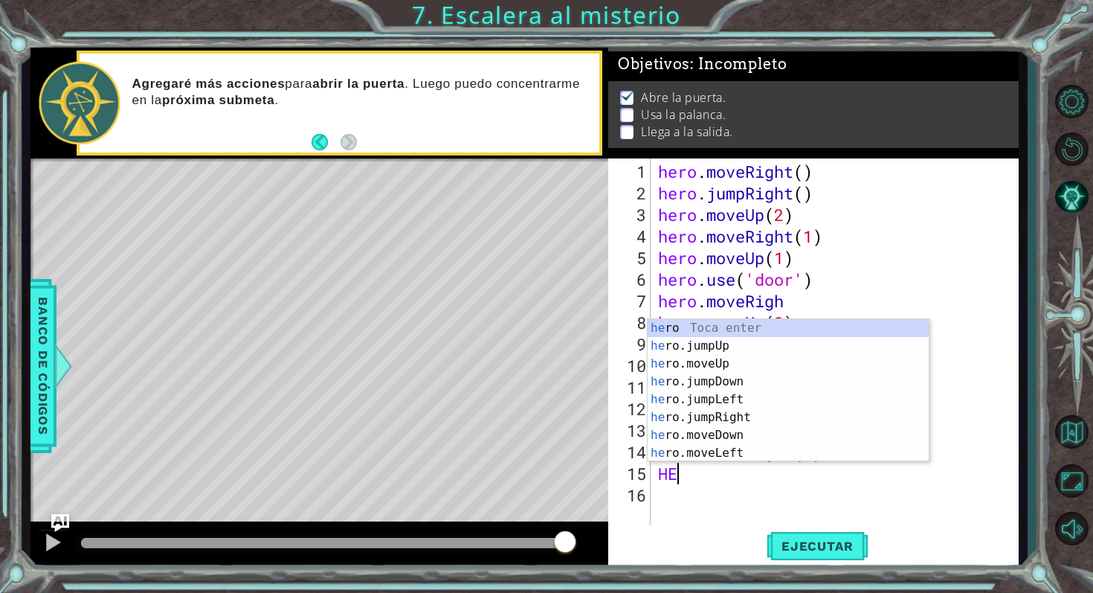
type textarea "H"
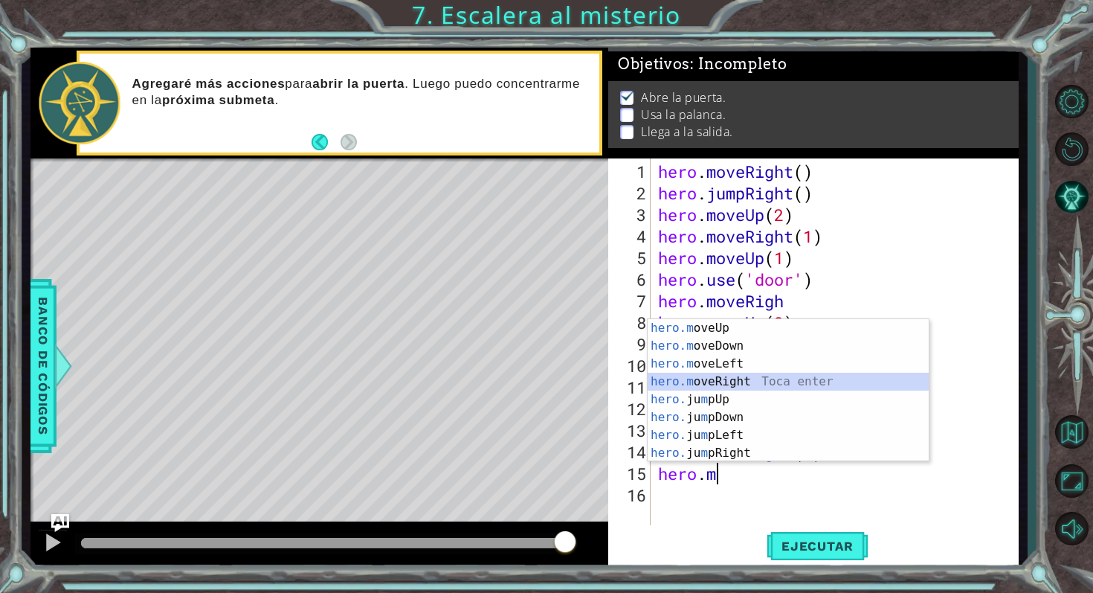
click at [733, 387] on div "hero.m oveUp Toca enter hero.m oveDown Toca enter hero.m oveLeft Toca enter her…" at bounding box center [788, 408] width 281 height 178
type textarea "hero.moveRight(1)"
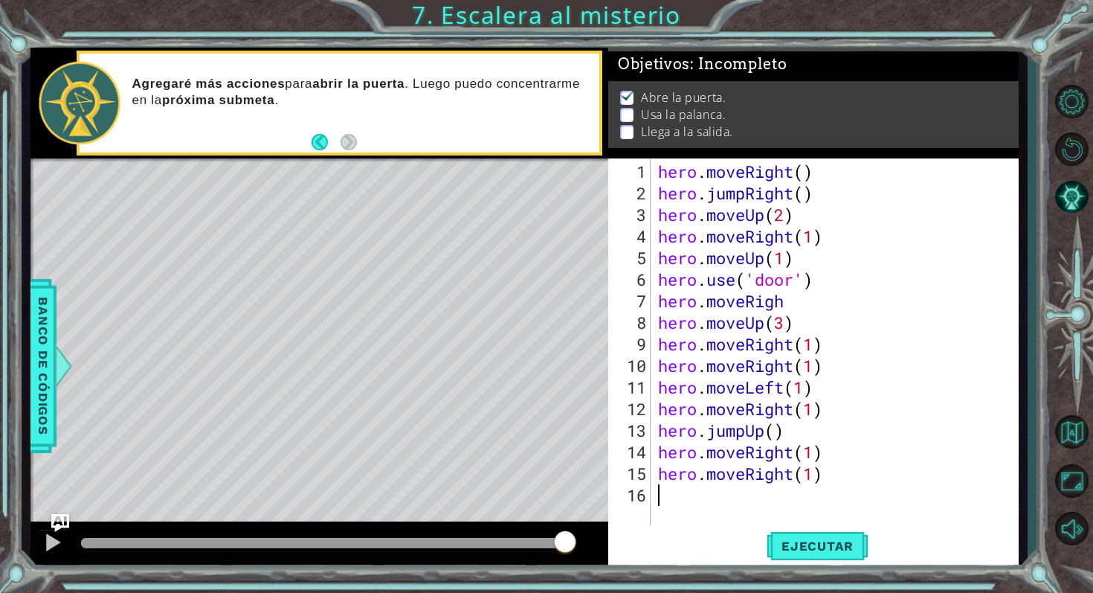
click at [692, 492] on div "hero . moveRight ( ) hero . jumpRight ( ) hero . moveUp ( 2 ) hero . moveRight …" at bounding box center [838, 366] width 367 height 410
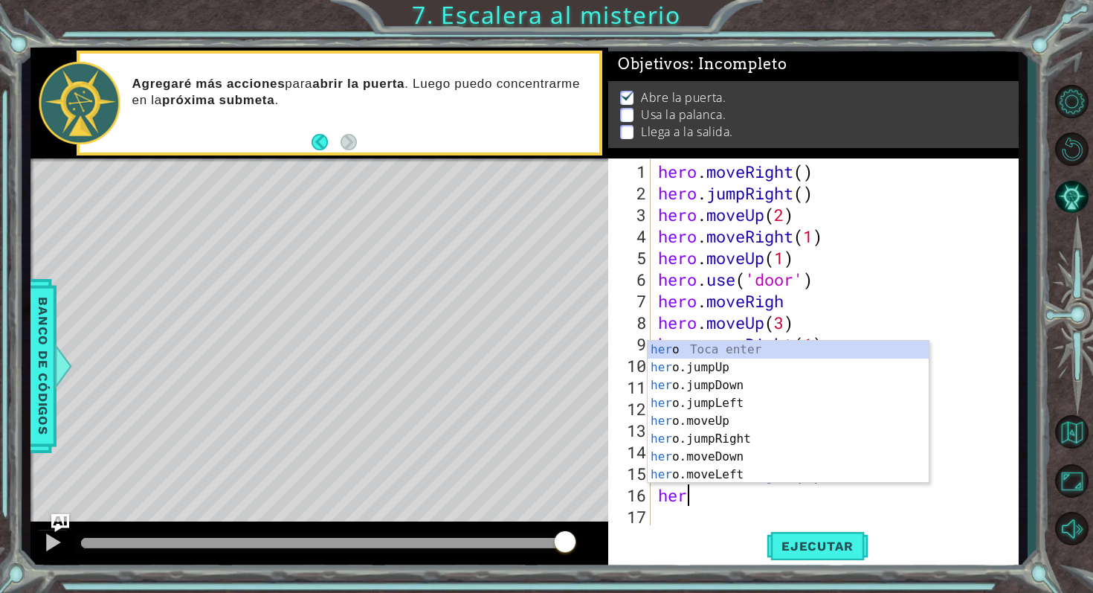
scroll to position [0, 0]
click at [694, 422] on div "her o Toca enter her o.jumpUp Toca enter her o.jumpDown Toca enter her o.jumpLe…" at bounding box center [788, 430] width 281 height 178
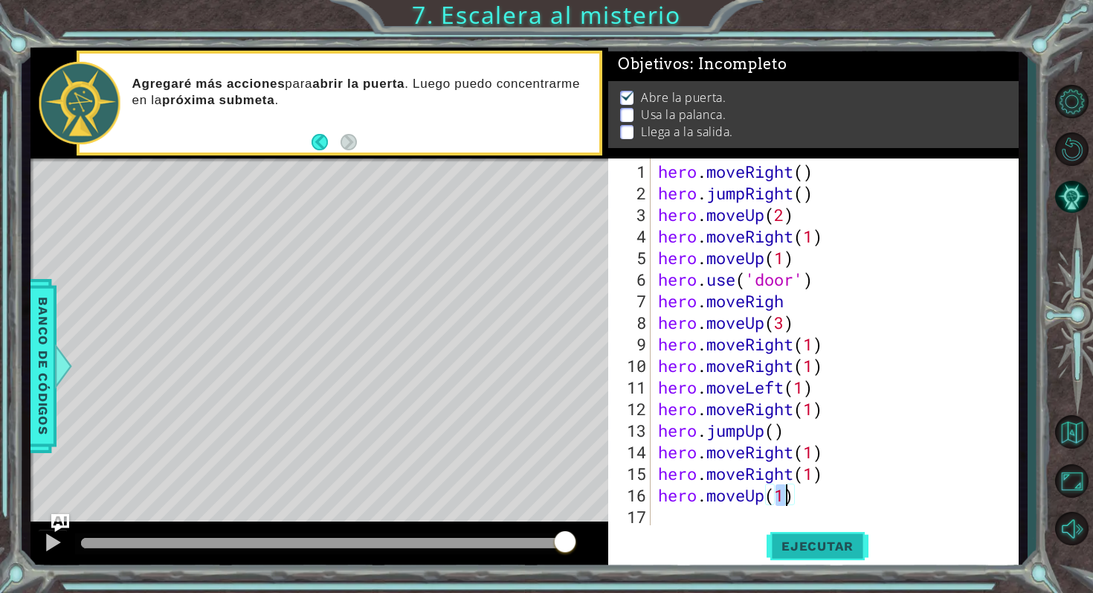
click at [782, 527] on button "Ejecutar" at bounding box center [818, 545] width 102 height 41
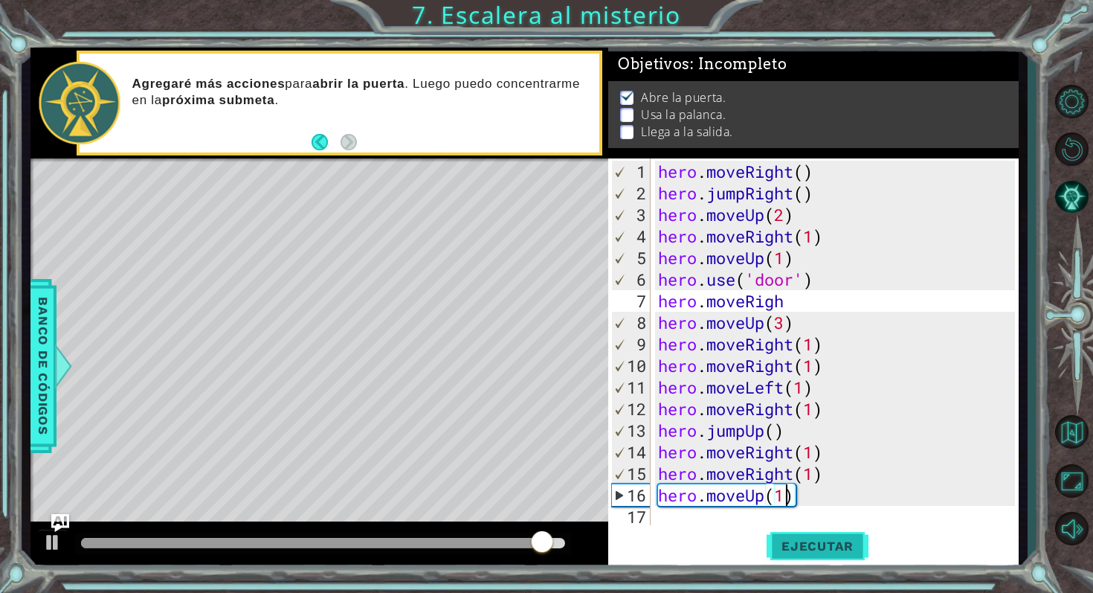
scroll to position [0, 6]
type textarea "hero.moveUp(1)"
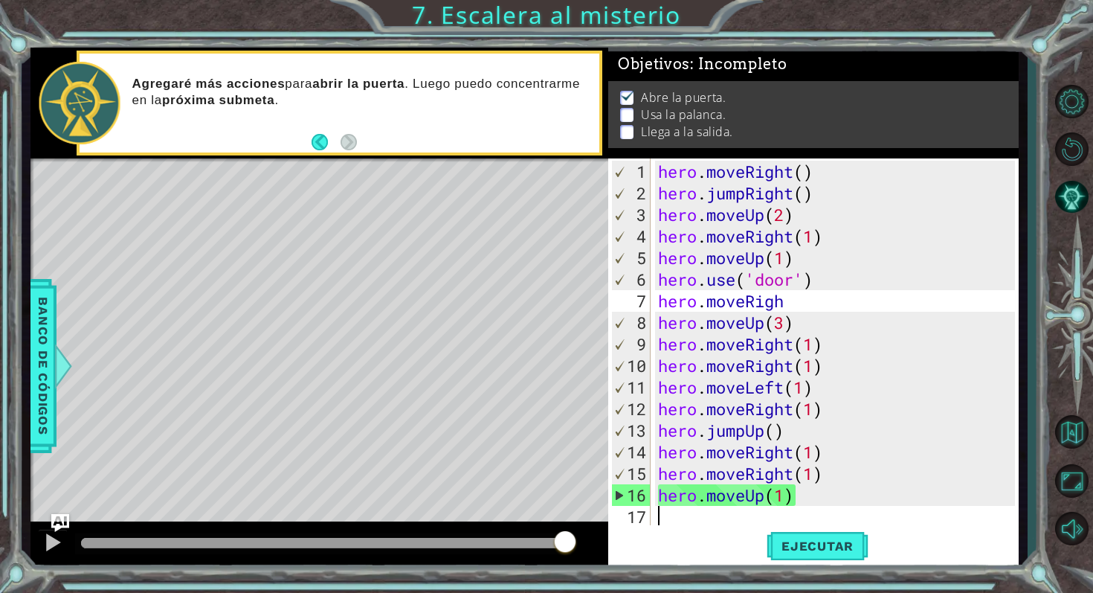
click at [712, 509] on div "hero . moveRight ( ) hero . jumpRight ( ) hero . moveUp ( 2 ) hero . moveRight …" at bounding box center [838, 366] width 367 height 410
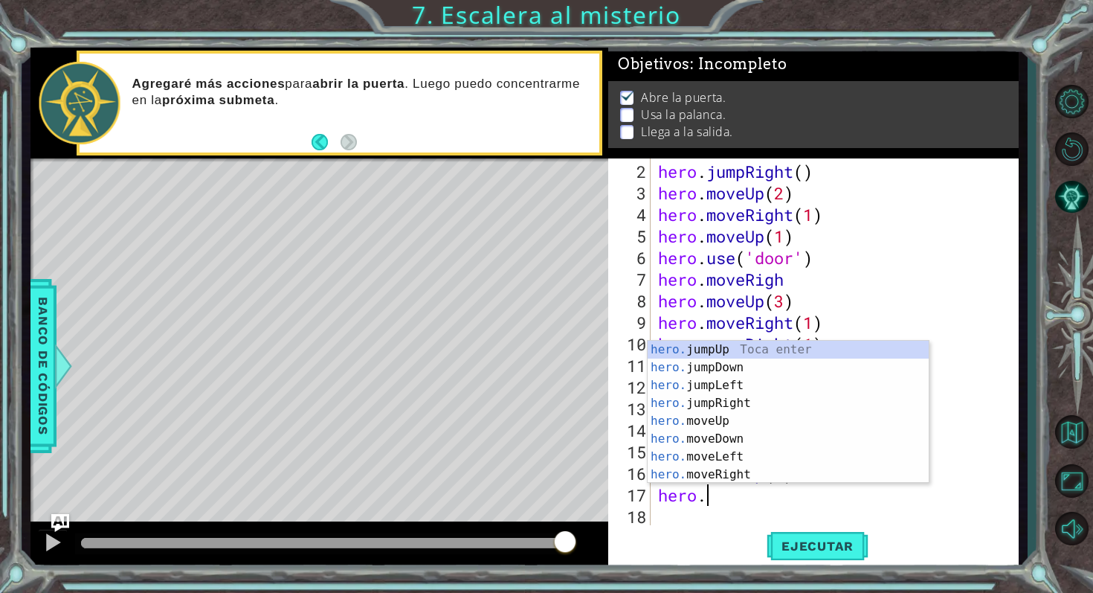
scroll to position [0, 1]
click at [718, 477] on div "hero. jumpUp Toca enter hero. jumpDown Toca enter hero. jumpLeft Toca enter her…" at bounding box center [788, 430] width 281 height 178
type textarea "hero.moveRight(1)"
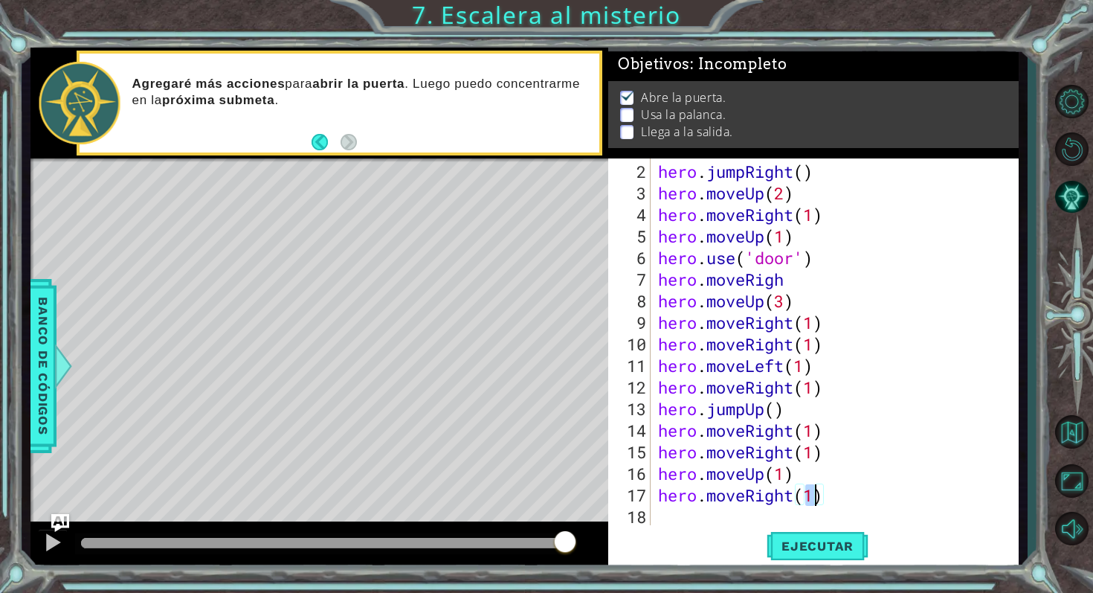
click at [678, 521] on div "hero . jumpRight ( ) hero . moveUp ( 2 ) hero . moveRight ( 1 ) hero . moveUp (…" at bounding box center [838, 366] width 367 height 410
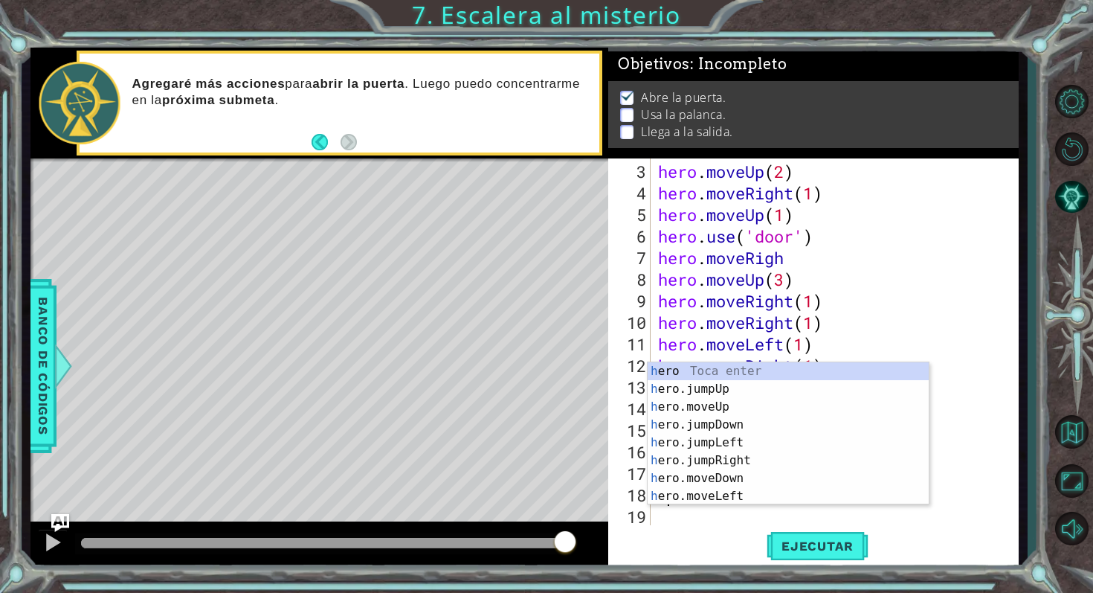
scroll to position [43, 0]
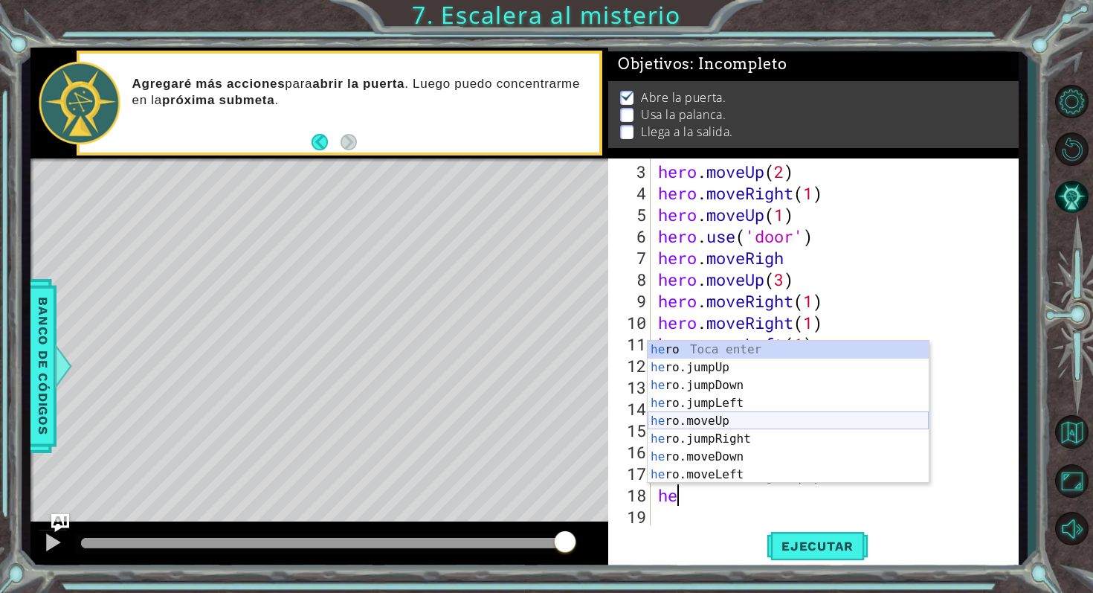
click at [698, 414] on div "he ro Toca enter he ro.jumpUp Toca enter he ro.jumpDown Toca enter he ro.jumpLe…" at bounding box center [788, 430] width 281 height 178
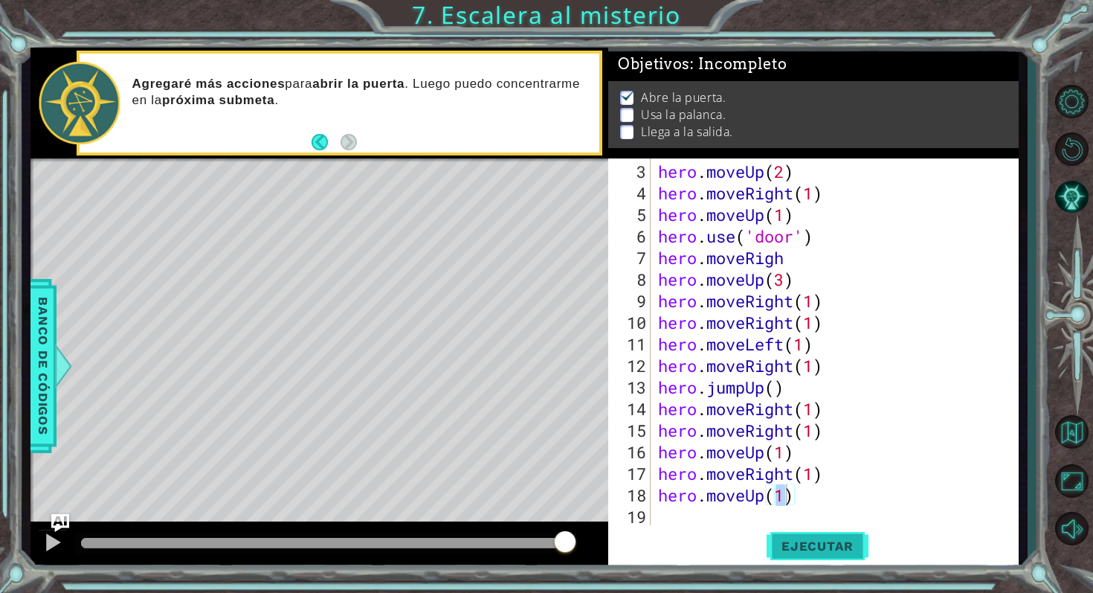
click at [799, 527] on button "Ejecutar" at bounding box center [818, 545] width 102 height 41
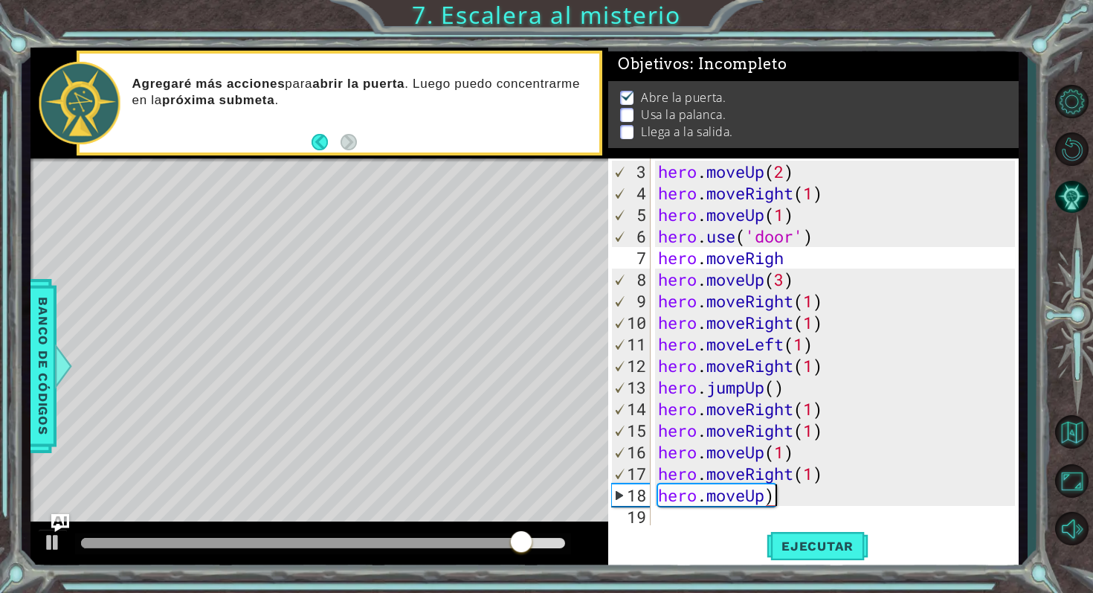
click at [806, 503] on div "hero . moveUp ( 2 ) hero . moveRight ( 1 ) hero . moveUp ( 1 ) hero . use ( 'do…" at bounding box center [838, 366] width 367 height 410
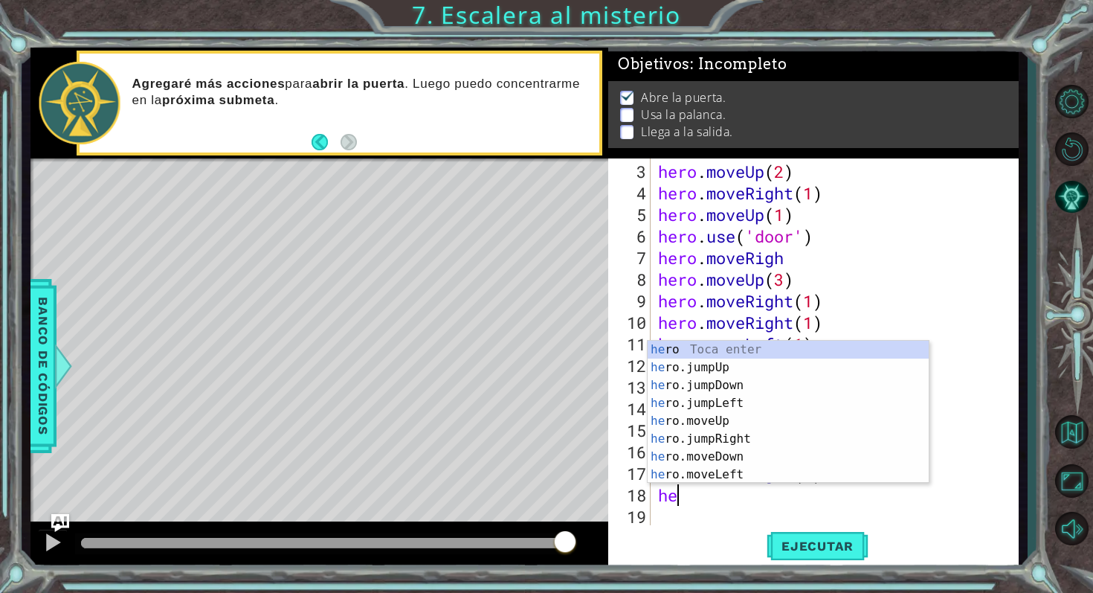
type textarea "h"
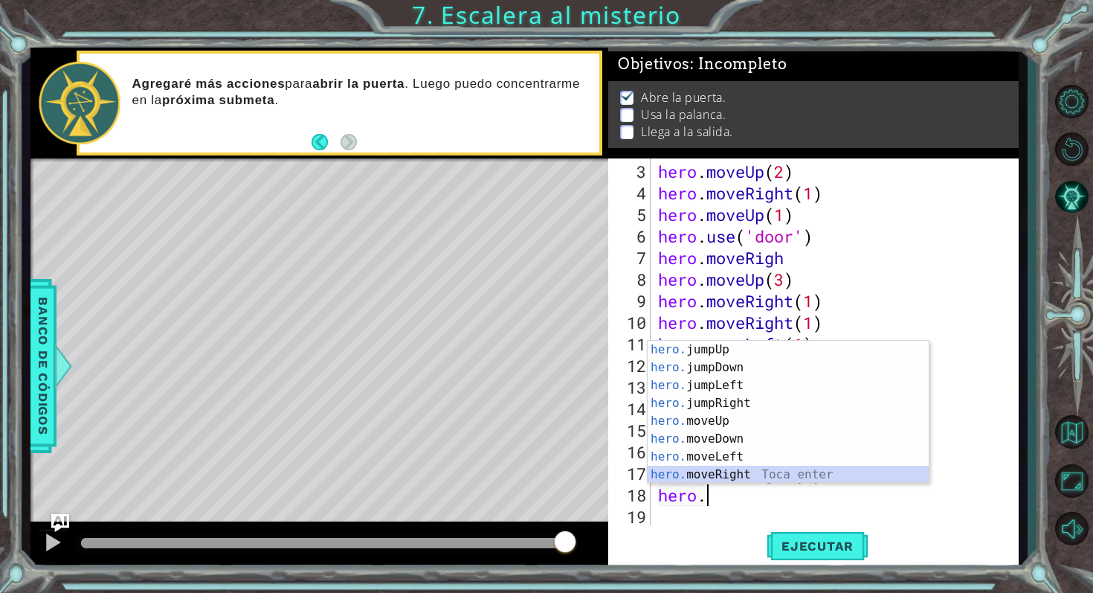
click at [783, 468] on div "hero. jumpUp Toca enter hero. jumpDown Toca enter hero. jumpLeft Toca enter her…" at bounding box center [788, 430] width 281 height 178
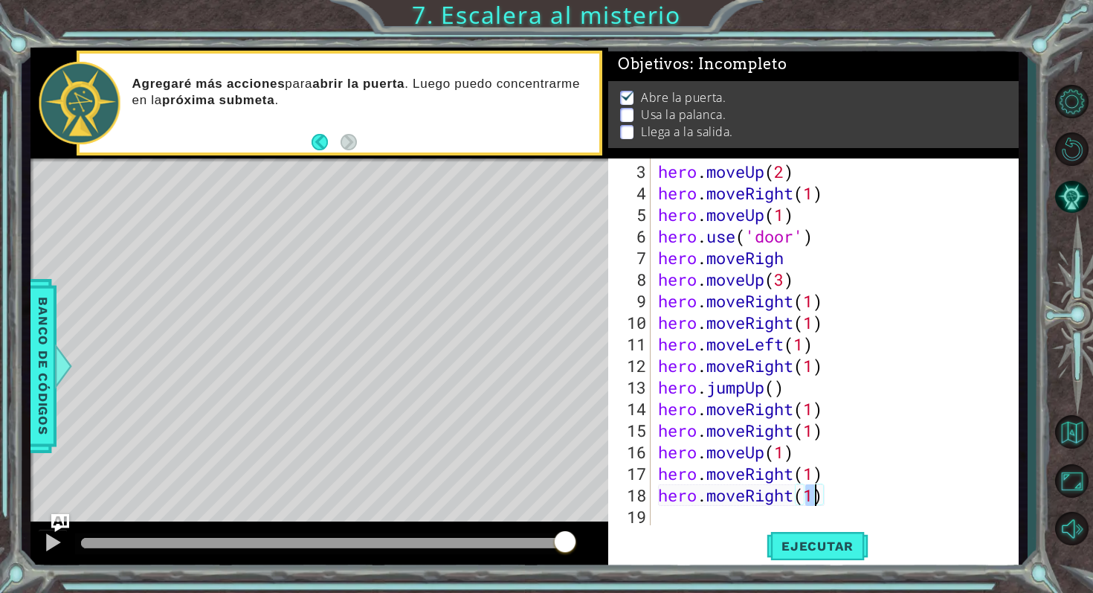
type textarea "hero.moveRight(3)"
click at [678, 521] on div "hero . moveUp ( 2 ) hero . moveRight ( 1 ) hero . moveUp ( 1 ) hero . use ( 'do…" at bounding box center [838, 366] width 367 height 410
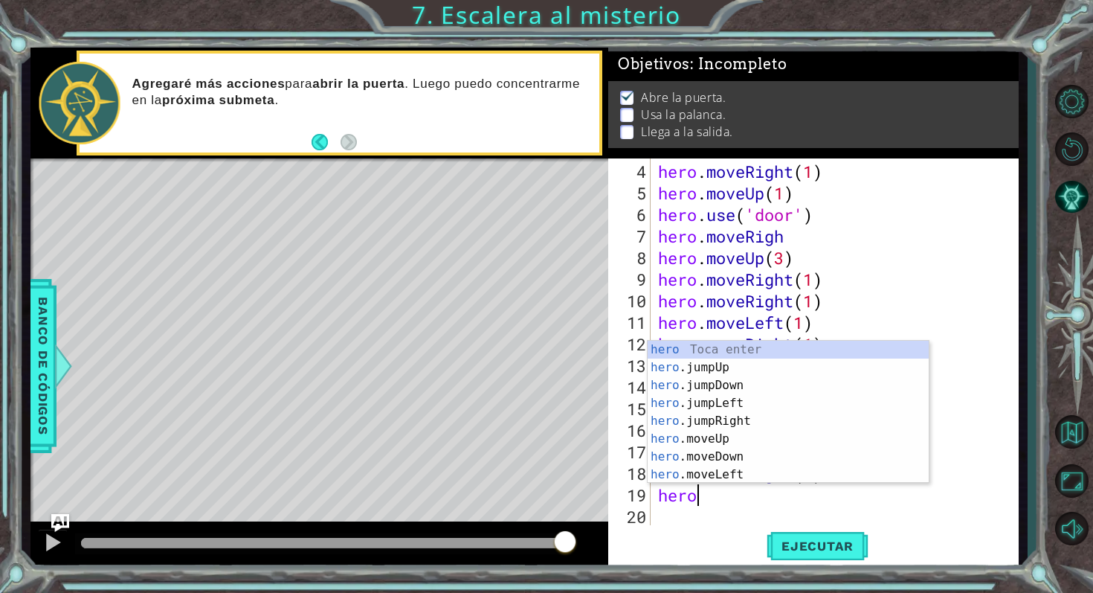
scroll to position [0, 1]
click at [730, 418] on div "hero. jumpUp Toca enter hero. jumpDown Toca enter hero. jumpLeft Toca enter her…" at bounding box center [788, 430] width 281 height 178
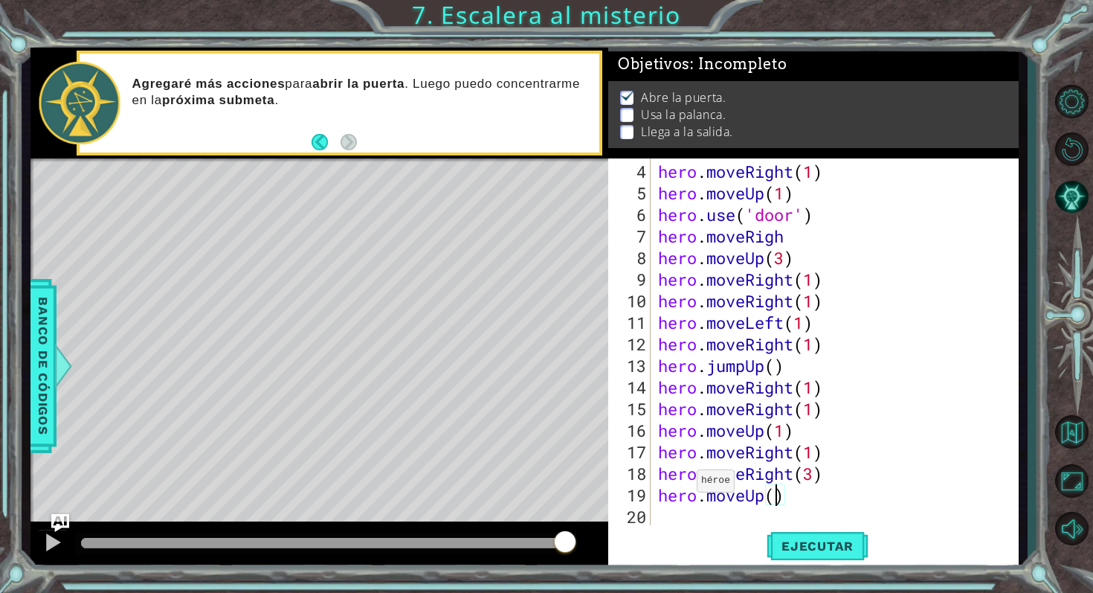
scroll to position [0, 5]
click at [817, 477] on div "hero . moveRight ( 1 ) hero . moveUp ( 1 ) hero . use ( 'door' ) hero . moveRig…" at bounding box center [838, 366] width 367 height 410
type textarea "hero.moveRight(2)"
click at [826, 527] on button "Ejecutar" at bounding box center [818, 545] width 102 height 41
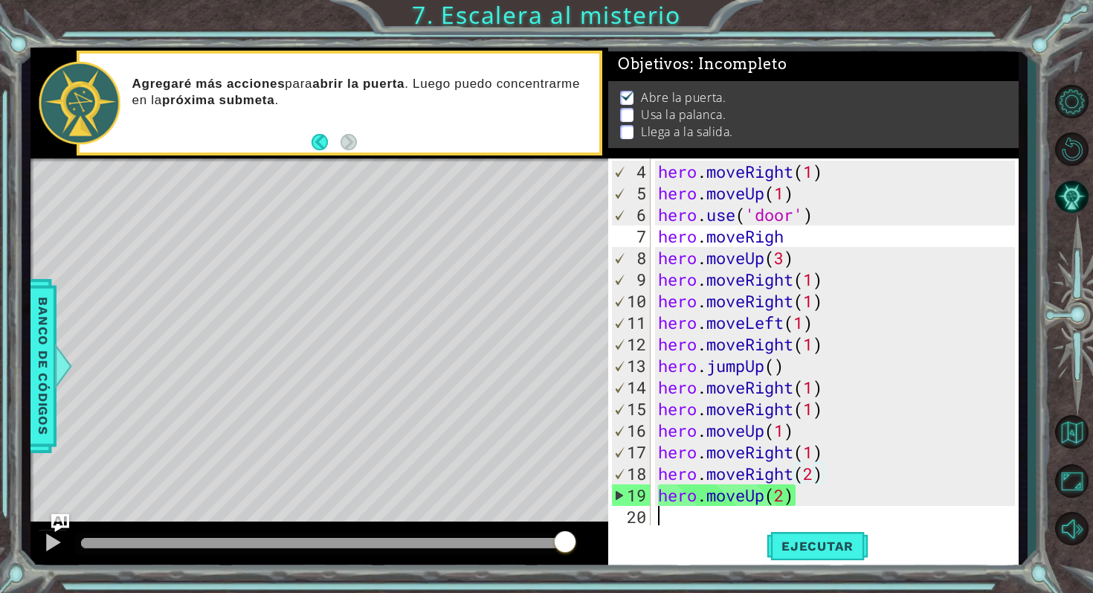
click at [672, 518] on div "hero . moveRight ( 1 ) hero . moveUp ( 1 ) hero . use ( 'door' ) hero . moveRig…" at bounding box center [838, 366] width 367 height 410
click at [794, 500] on div "hero . moveRight ( 1 ) hero . moveUp ( 1 ) hero . use ( 'door' ) hero . moveRig…" at bounding box center [838, 366] width 367 height 410
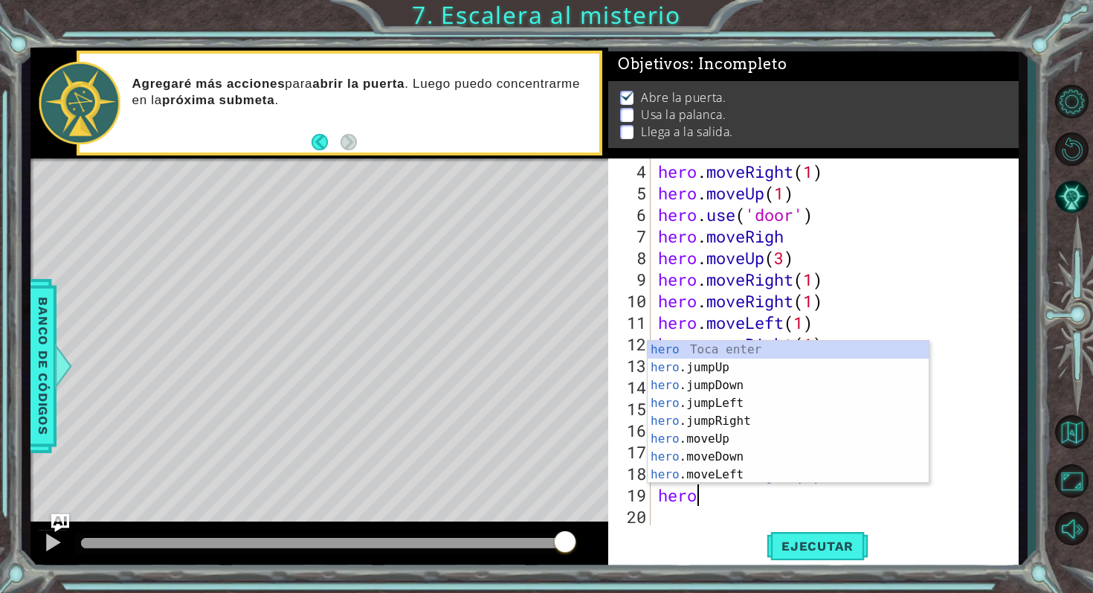
type textarea "h"
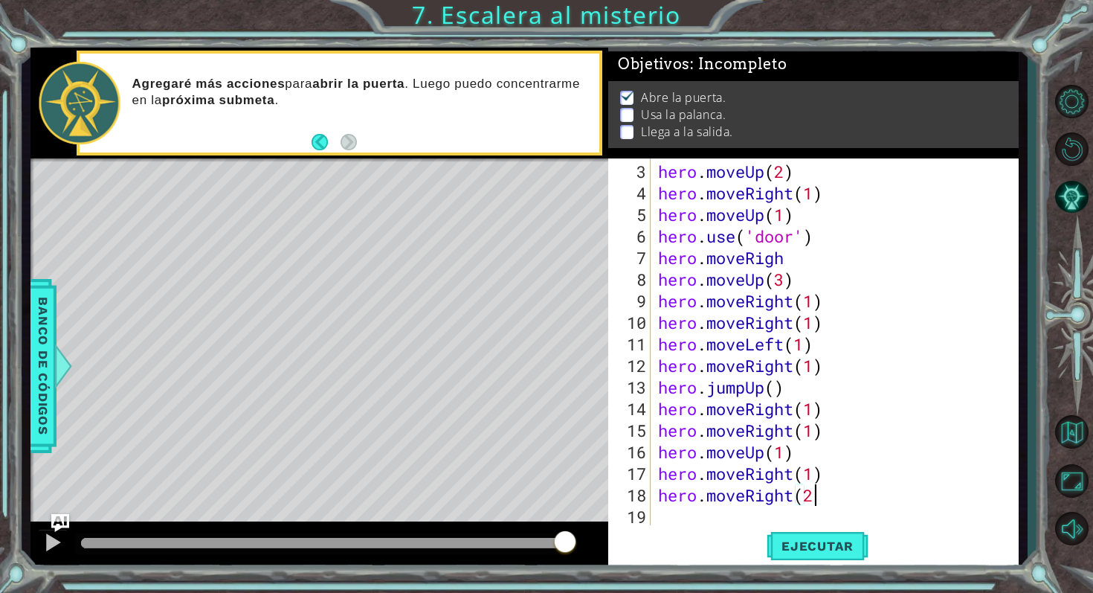
scroll to position [43, 0]
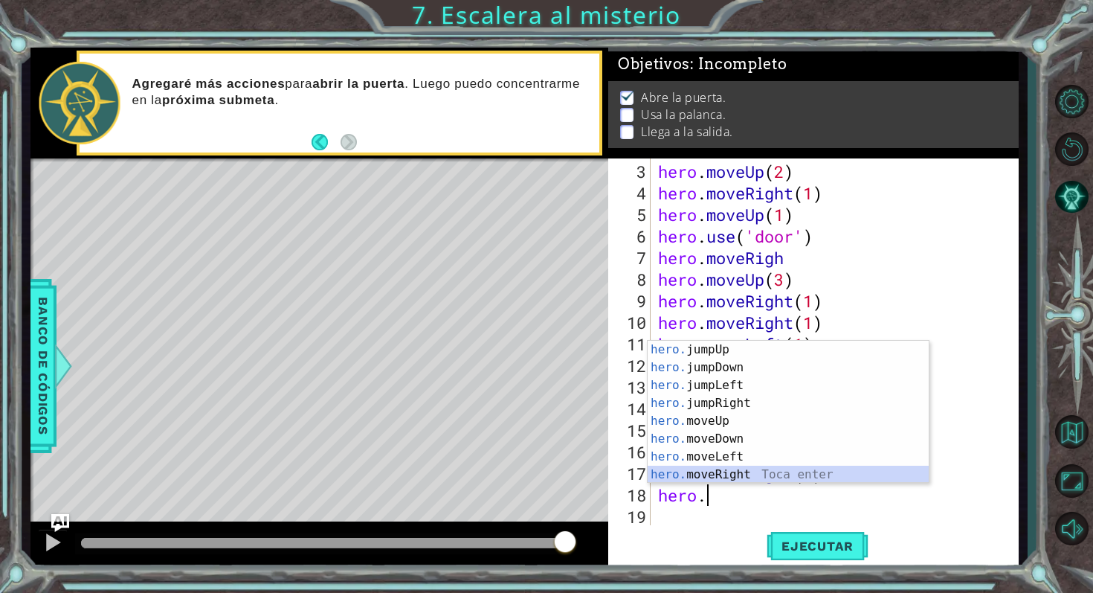
click at [790, 477] on div "hero. jumpUp Toca enter hero. jumpDown Toca enter hero. jumpLeft Toca enter her…" at bounding box center [788, 430] width 281 height 178
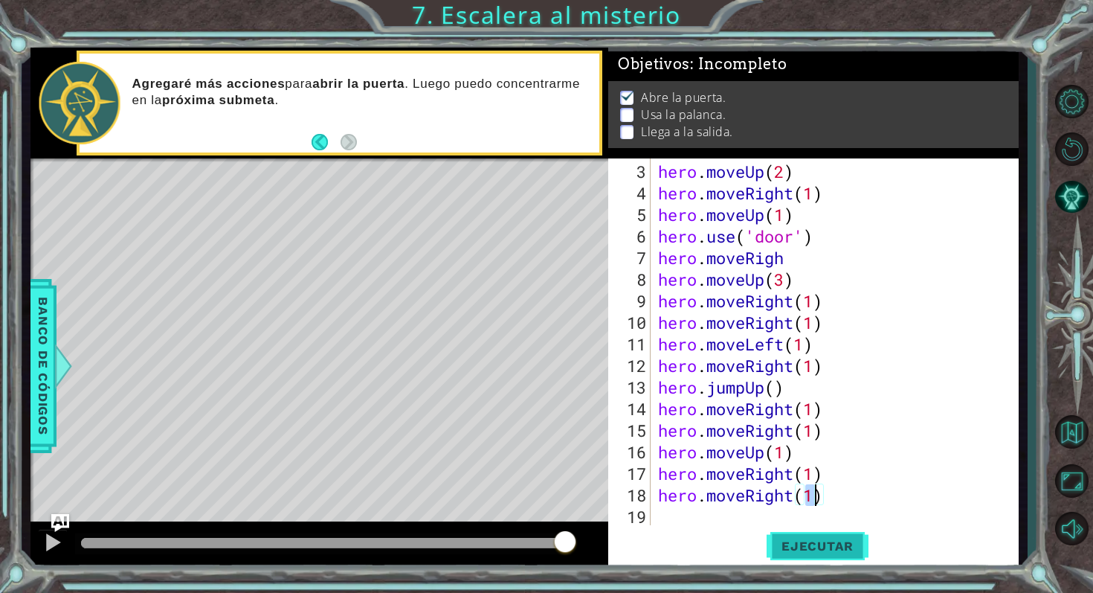
click at [800, 527] on span "Ejecutar" at bounding box center [818, 545] width 102 height 15
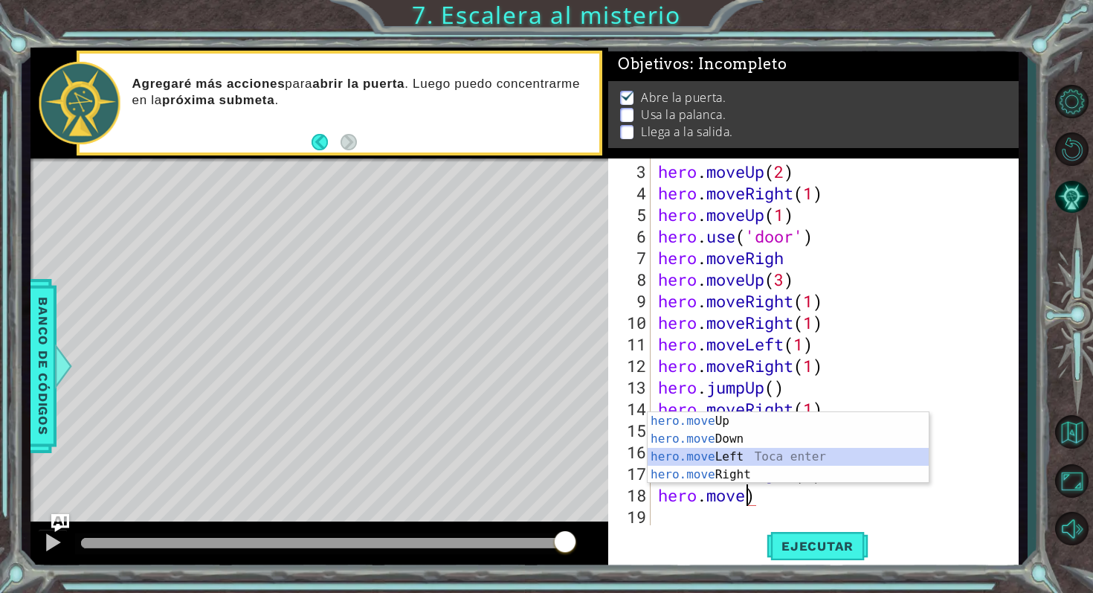
click at [765, 452] on div "hero.move Up Toca enter hero.move Down Toca enter hero.move Left Toca enter her…" at bounding box center [788, 465] width 281 height 107
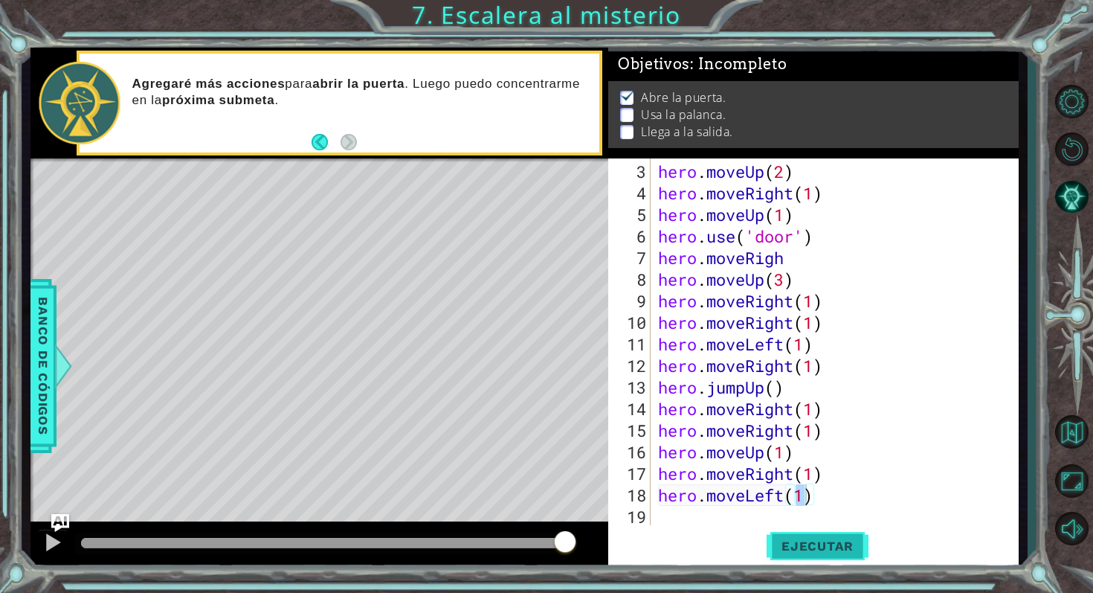
click at [802, 527] on span "Ejecutar" at bounding box center [818, 545] width 102 height 15
type textarea "hero.moveLeft(2)"
click at [817, 527] on span "Ejecutar" at bounding box center [818, 545] width 102 height 15
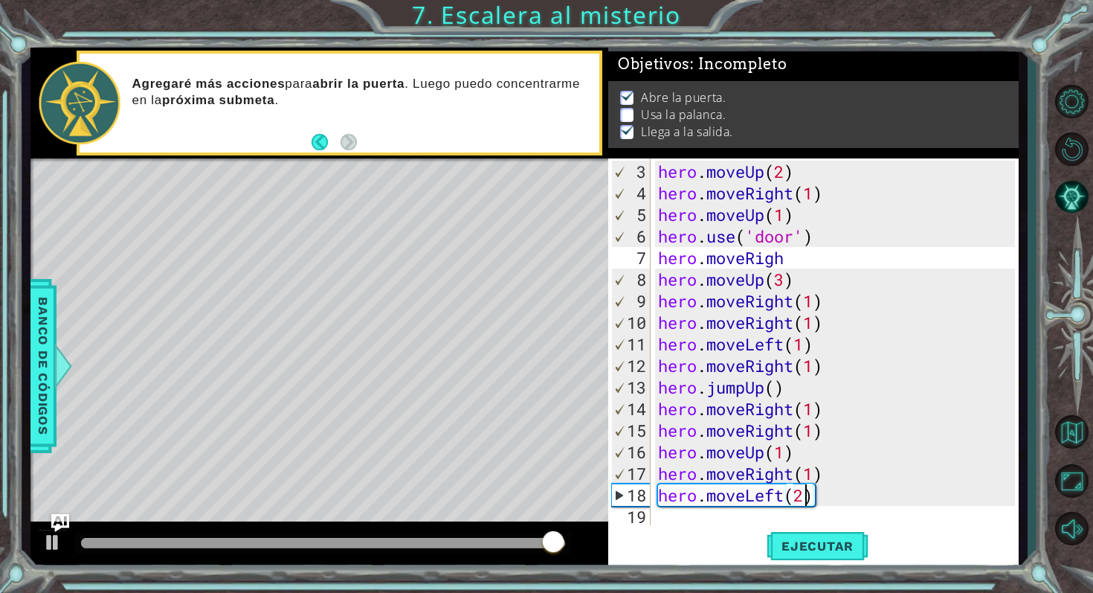
click at [698, 521] on div "hero . moveUp ( 2 ) hero . moveRight ( 1 ) hero . moveUp ( 1 ) hero . use ( 'do…" at bounding box center [838, 366] width 367 height 410
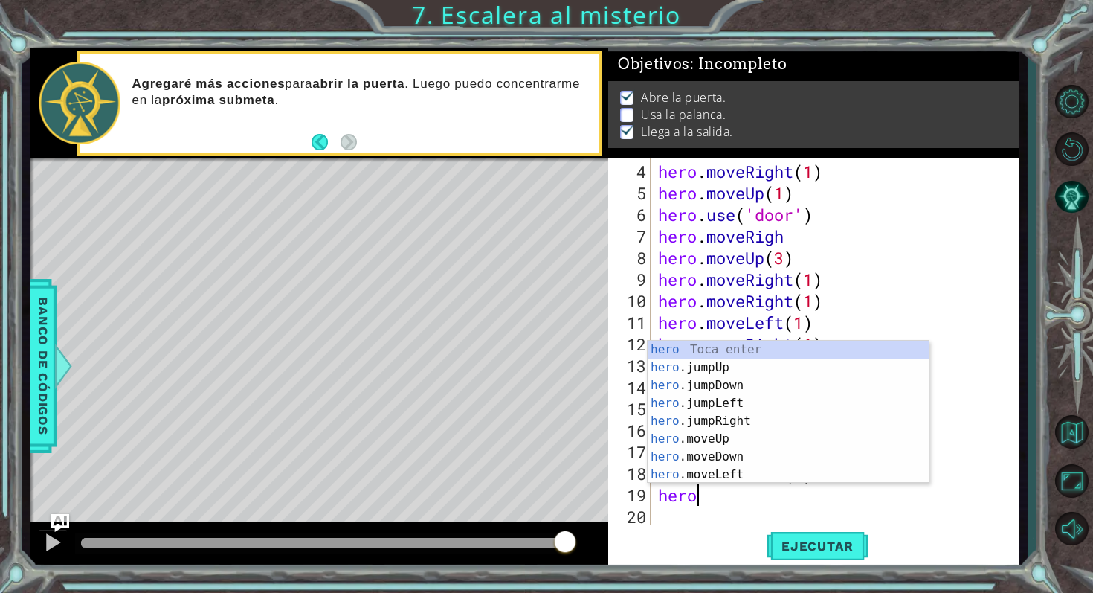
scroll to position [0, 1]
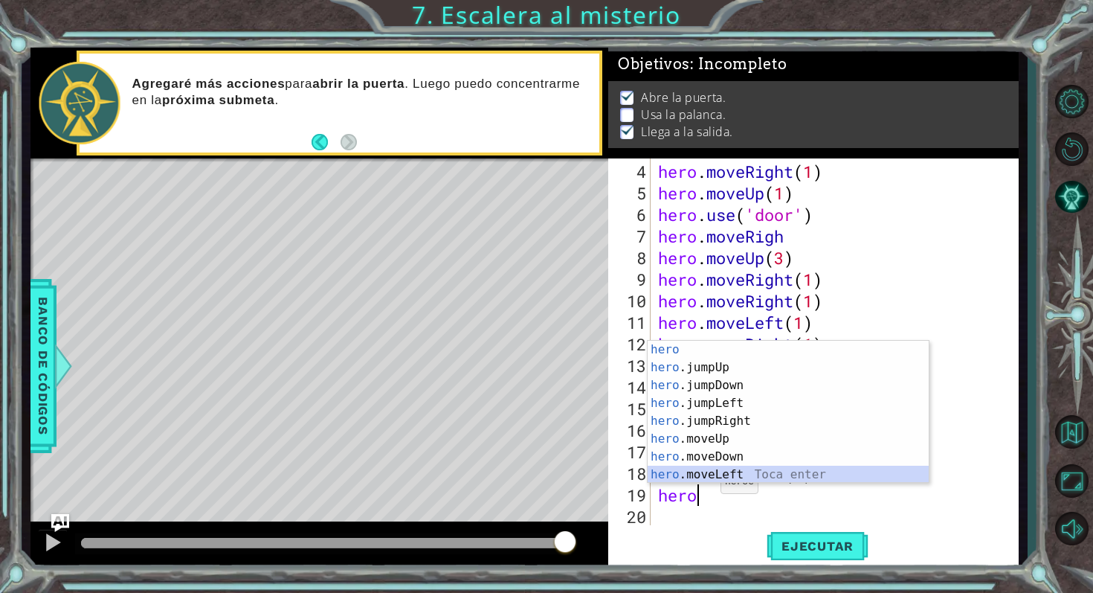
click at [730, 467] on div "hero Toca enter hero .jumpUp Toca enter hero .jumpDown Toca enter hero .jumpLef…" at bounding box center [788, 430] width 281 height 178
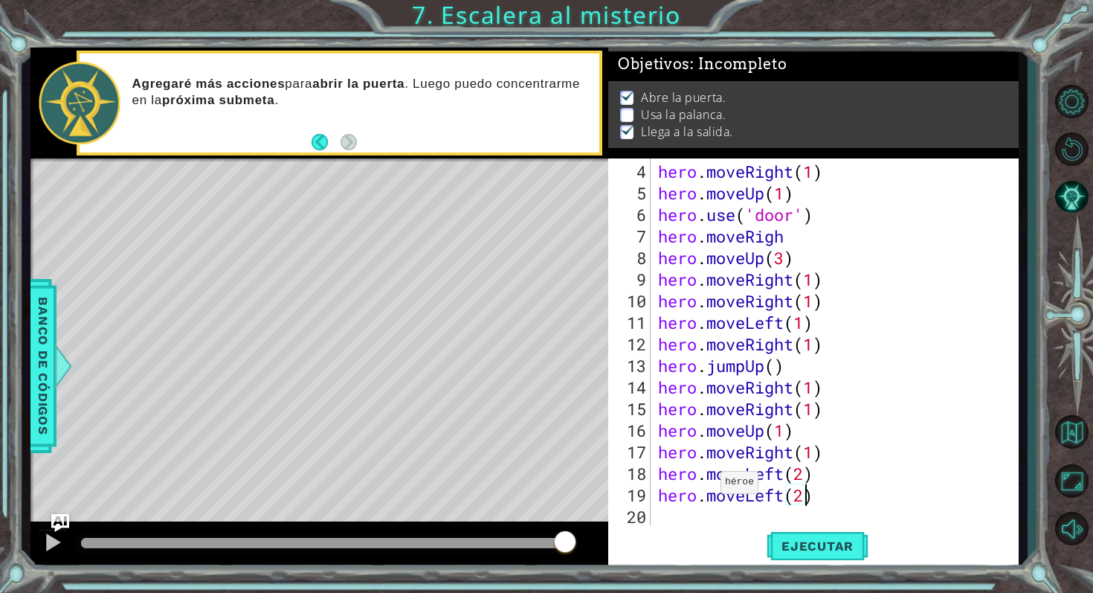
scroll to position [0, 6]
type textarea "hero.moveLeft(2)"
click at [779, 527] on button "Ejecutar" at bounding box center [818, 545] width 102 height 41
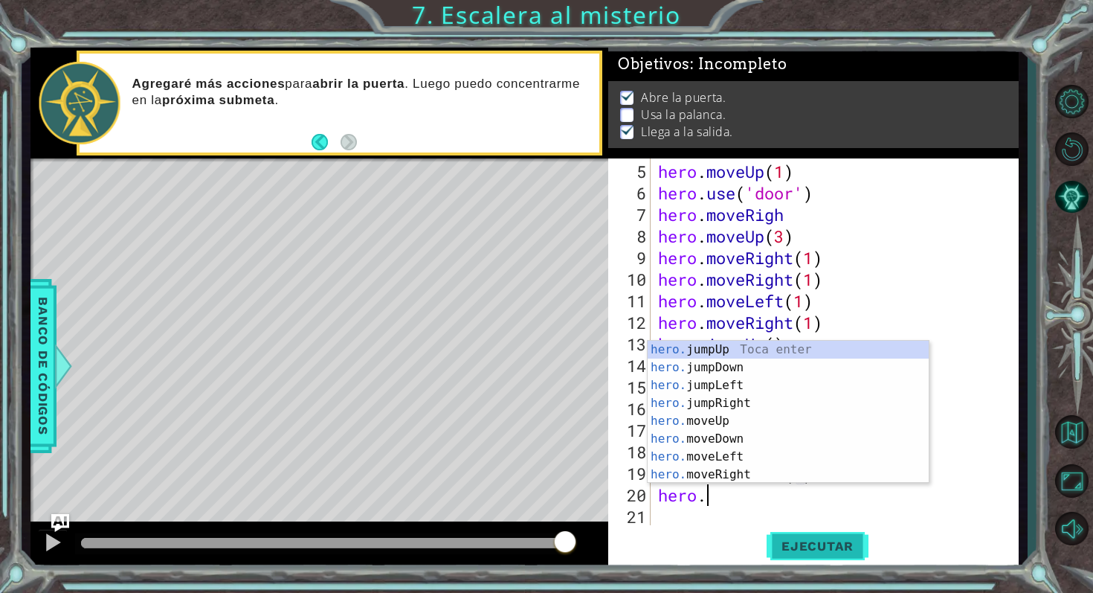
scroll to position [0, 1]
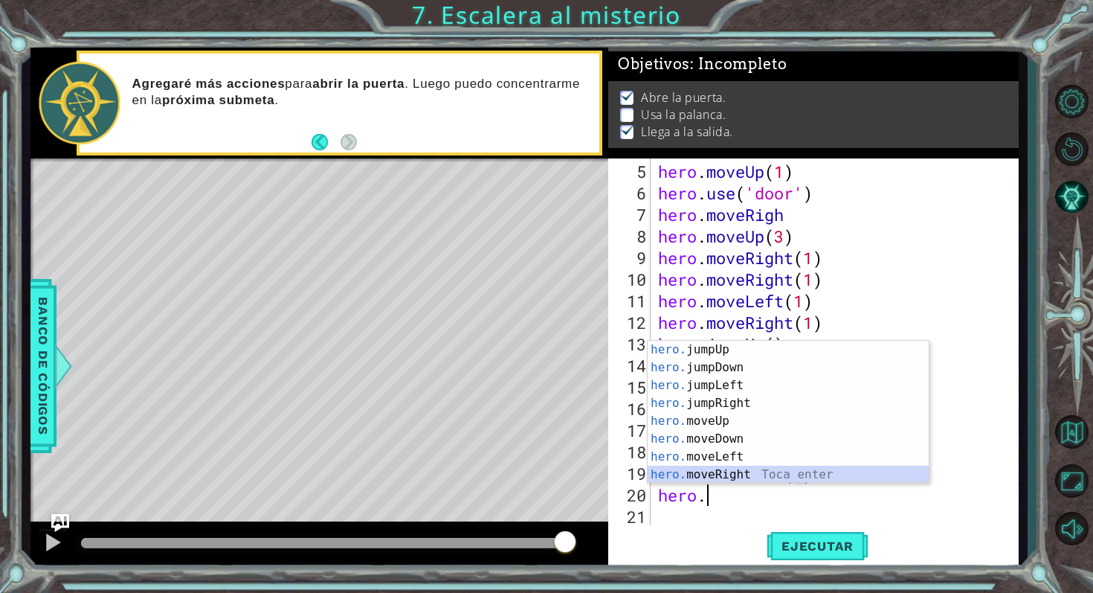
click at [776, 474] on div "hero. jumpUp Toca enter hero. jumpDown Toca enter hero. jumpLeft Toca enter her…" at bounding box center [788, 430] width 281 height 178
type textarea "hero.moveRight(1)"
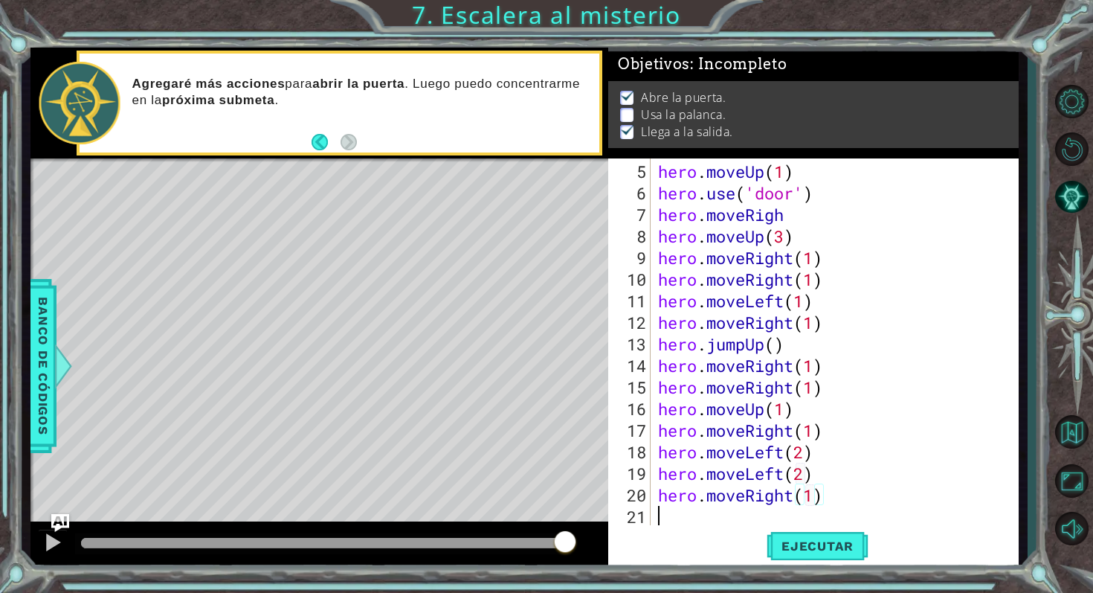
click at [694, 518] on div "hero . moveUp ( 1 ) hero . use ( 'door' ) hero . moveRigh hero . moveUp ( 3 ) h…" at bounding box center [838, 366] width 367 height 410
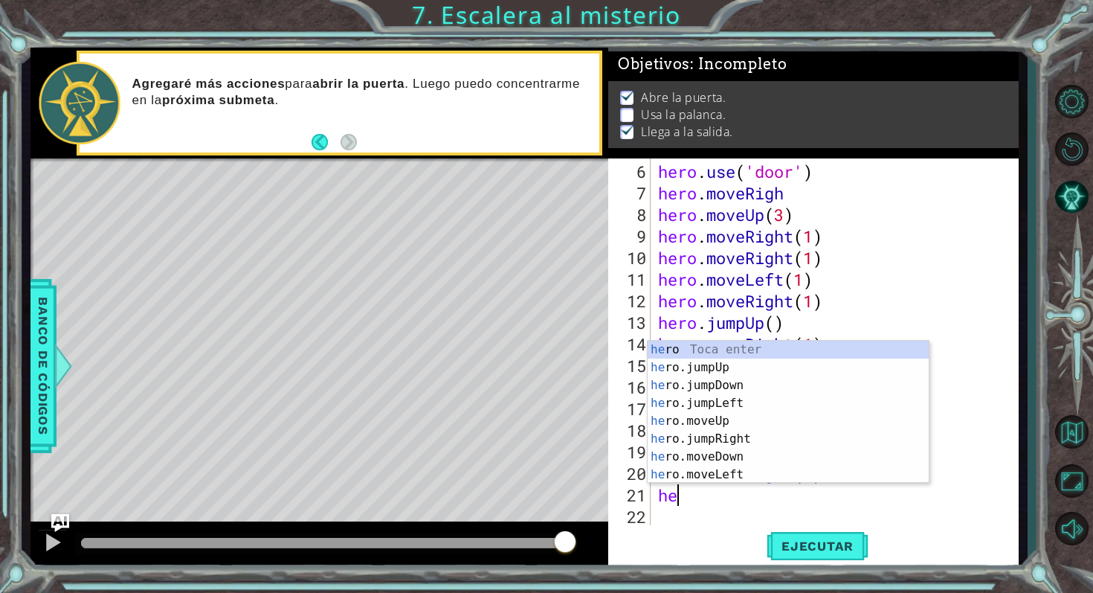
scroll to position [0, 0]
type textarea "hero"
click at [711, 420] on div "hero Toca enter hero .jumpUp Toca enter hero .jumpDown Toca enter hero .jumpLef…" at bounding box center [788, 430] width 281 height 178
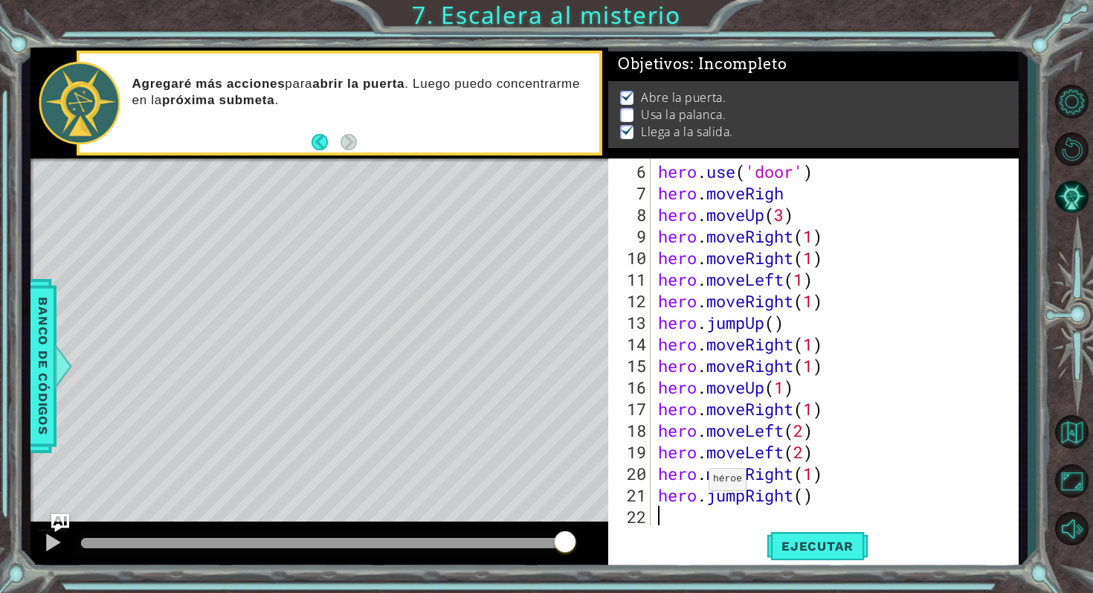
scroll to position [129, 0]
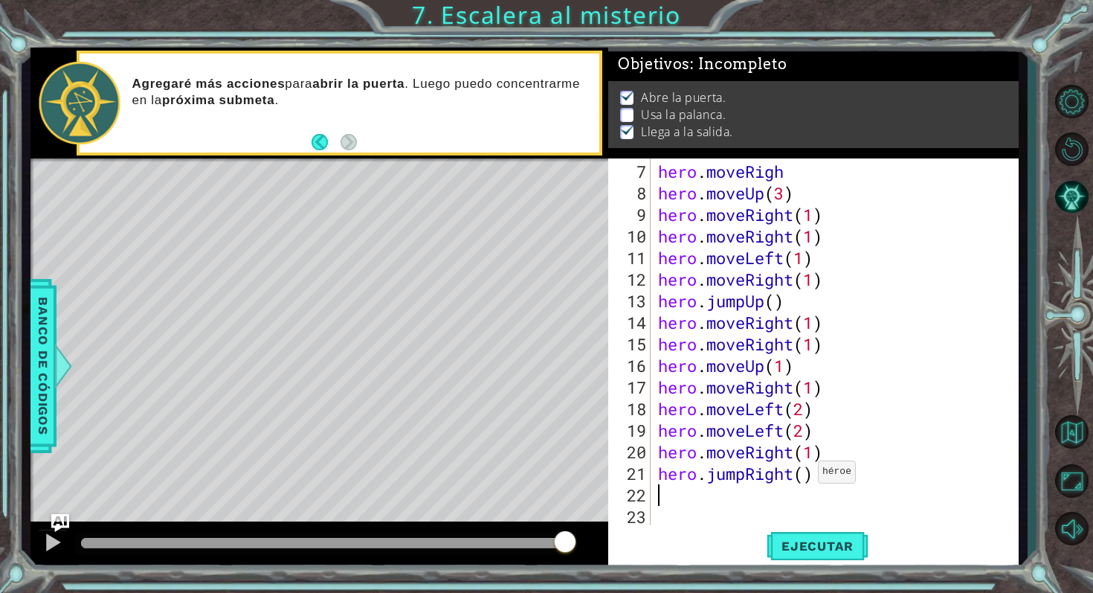
click at [805, 477] on div "hero . moveRigh hero . moveUp ( 3 ) hero . moveRight ( 1 ) hero . moveRight ( 1…" at bounding box center [838, 366] width 367 height 410
click at [827, 527] on button "Ejecutar" at bounding box center [818, 545] width 102 height 41
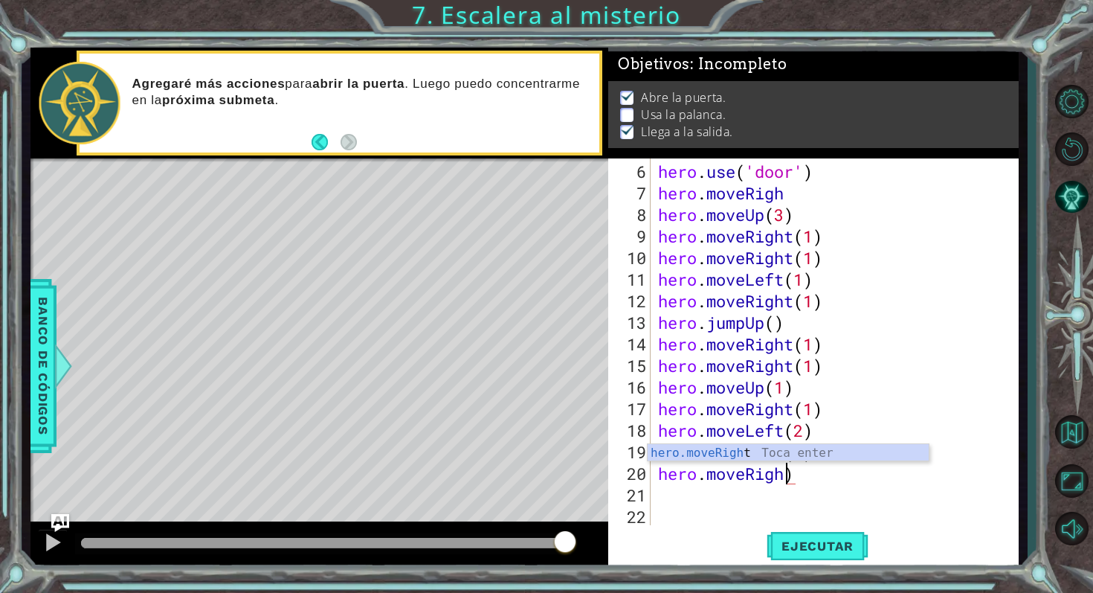
click at [821, 475] on div "hero . use ( 'door' ) hero . moveRigh hero . moveUp ( 3 ) hero . moveRight ( 1 …" at bounding box center [838, 366] width 367 height 410
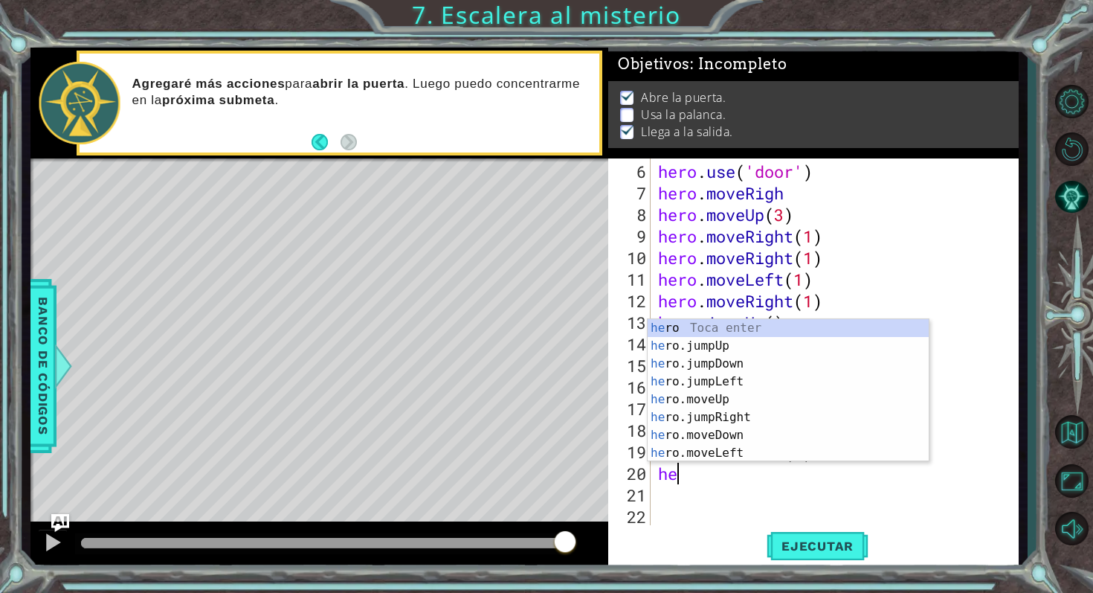
type textarea "h"
type textarea "hero.moveLeft(2)"
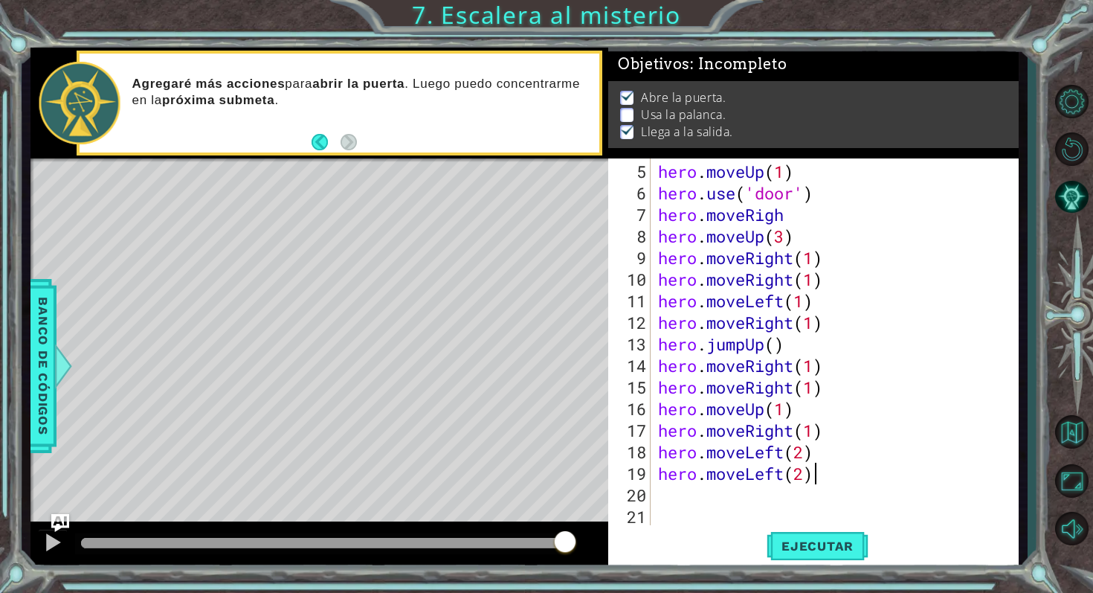
scroll to position [86, 0]
click at [842, 527] on button "Ejecutar" at bounding box center [818, 545] width 102 height 41
